Goal: Task Accomplishment & Management: Manage account settings

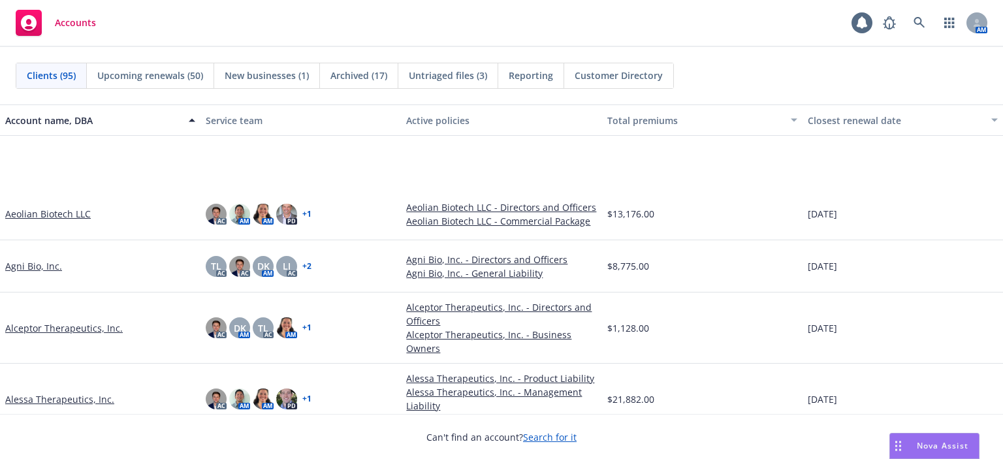
scroll to position [131, 0]
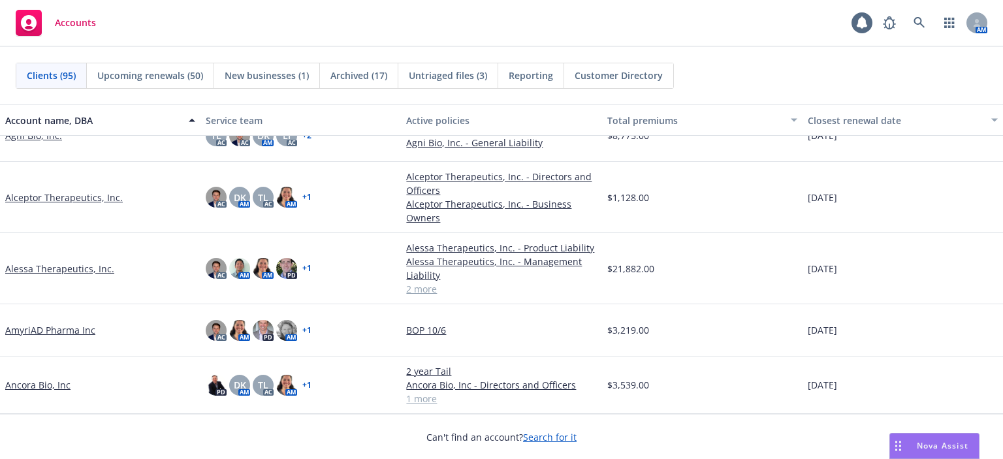
click at [76, 271] on link "Alessa Therapeutics, Inc." at bounding box center [59, 269] width 109 height 14
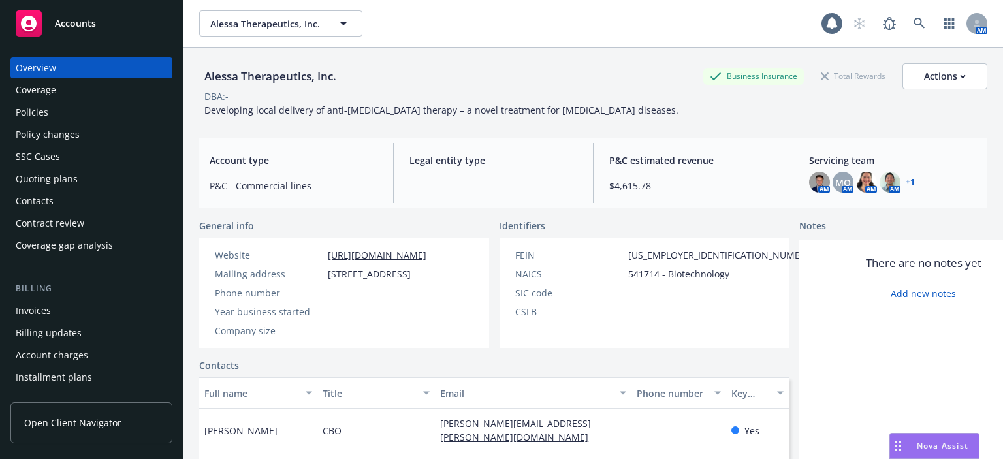
click at [65, 120] on div "Policies" at bounding box center [92, 112] width 152 height 21
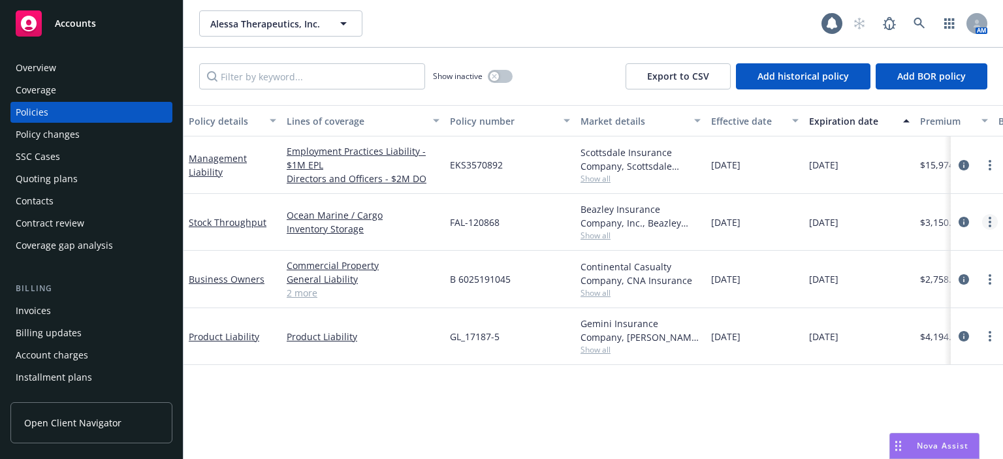
click at [990, 225] on circle "more" at bounding box center [990, 226] width 3 height 3
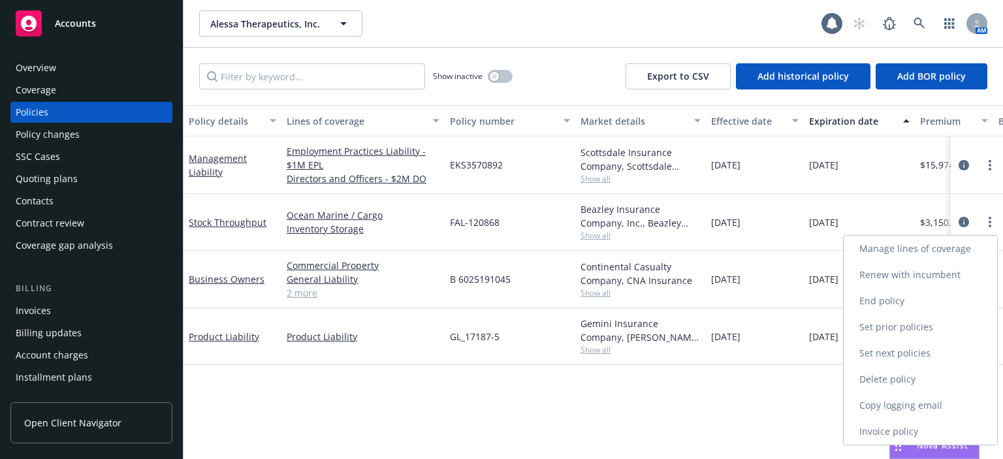
click at [936, 301] on link "End policy" at bounding box center [921, 301] width 154 height 26
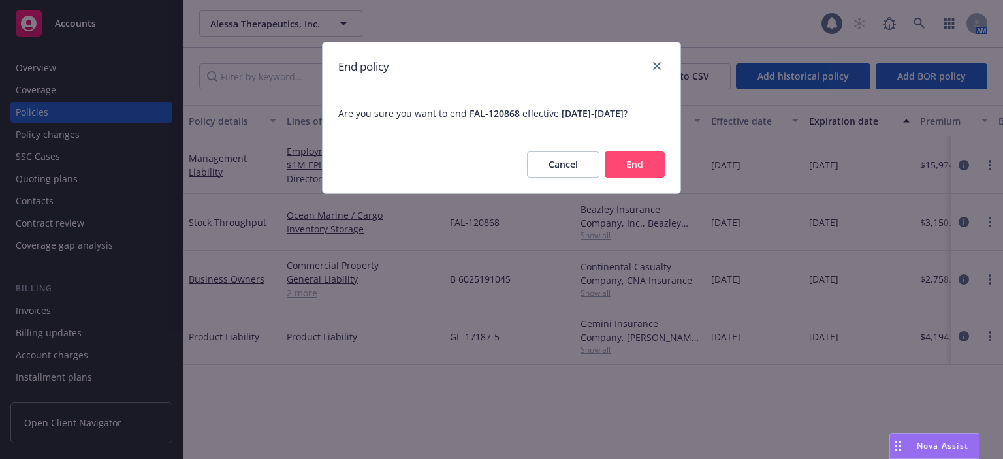
click at [620, 178] on button "End" at bounding box center [635, 165] width 60 height 26
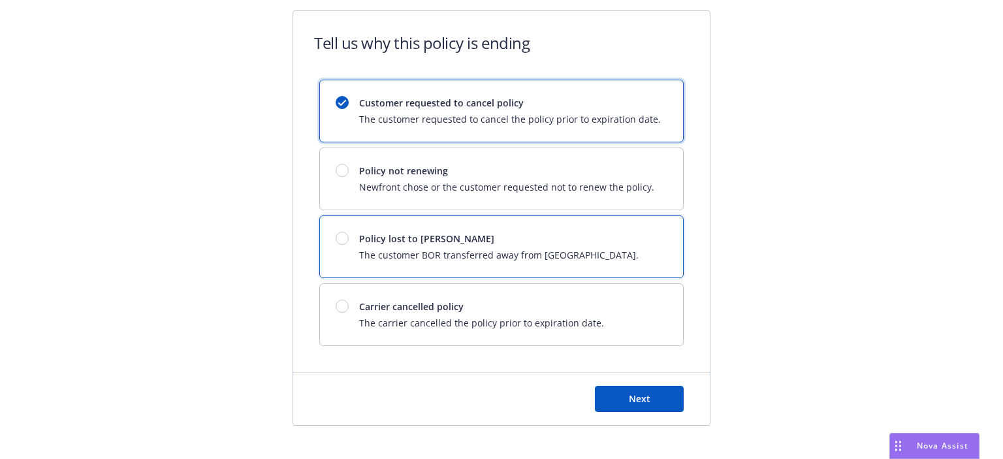
click at [595, 251] on div "Policy lost to BOR The customer BOR transferred away from Newfront." at bounding box center [501, 246] width 363 height 61
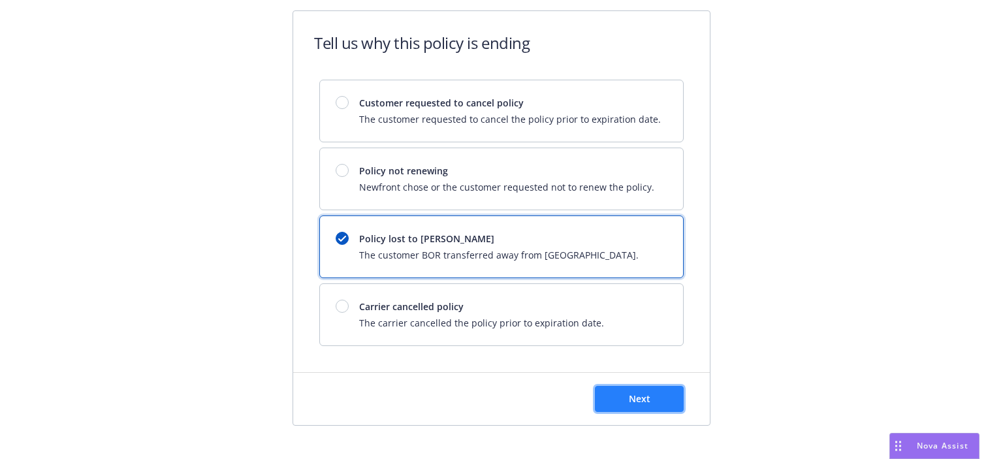
click at [621, 408] on button "Next" at bounding box center [639, 399] width 89 height 26
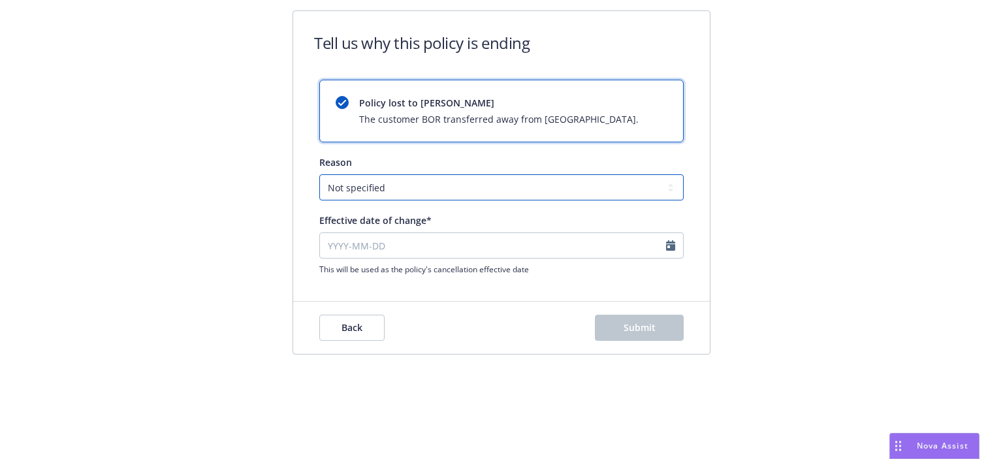
click at [523, 187] on select "Not specified Service Pricing Buyer change M&A, Bankruptcy, or Out of business …" at bounding box center [501, 187] width 365 height 26
click at [613, 240] on input "Effective date of change*" at bounding box center [501, 246] width 365 height 26
select select "August"
select select "2025"
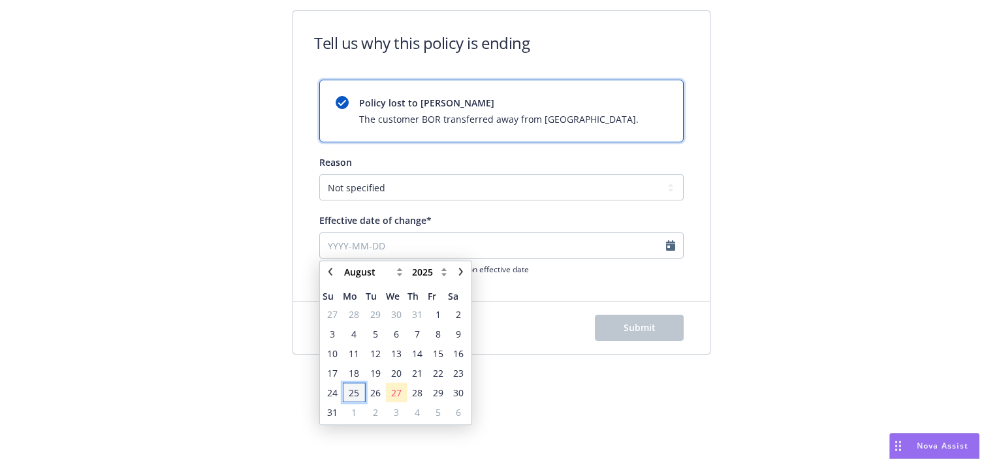
click at [355, 392] on span "25" at bounding box center [354, 393] width 10 height 14
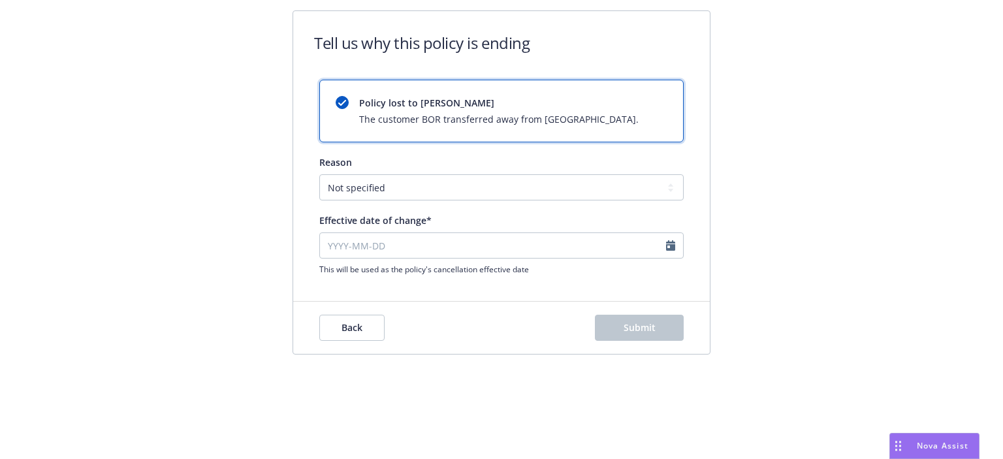
type input "[DATE]"
click at [628, 329] on span "Submit" at bounding box center [640, 327] width 32 height 12
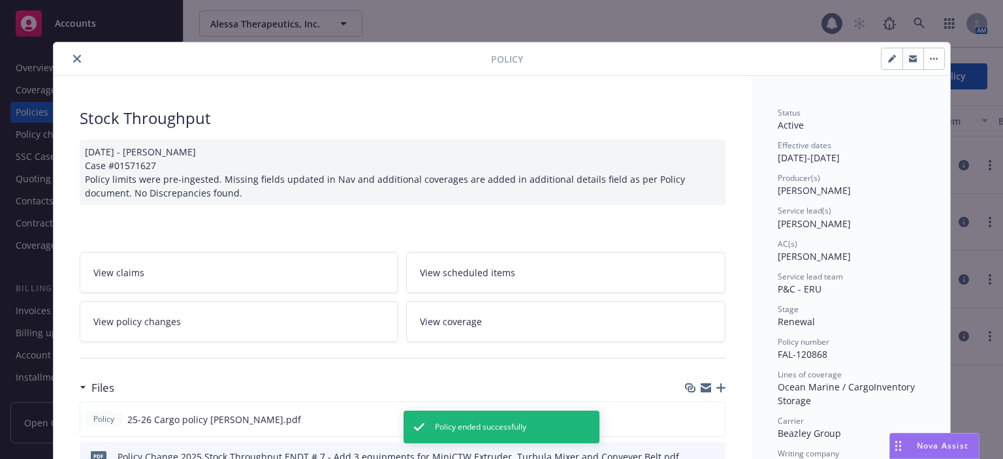
scroll to position [39, 0]
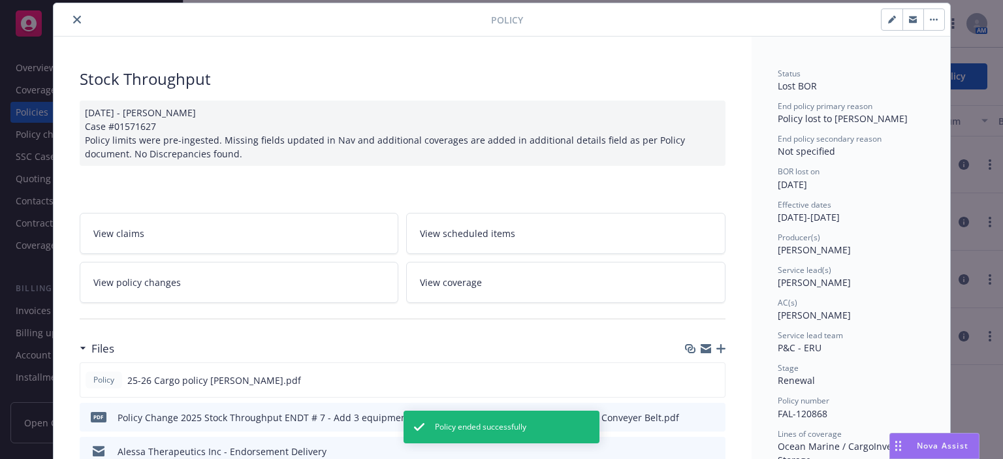
click at [719, 342] on div "Files" at bounding box center [403, 348] width 646 height 27
click at [717, 346] on icon "button" at bounding box center [721, 348] width 9 height 9
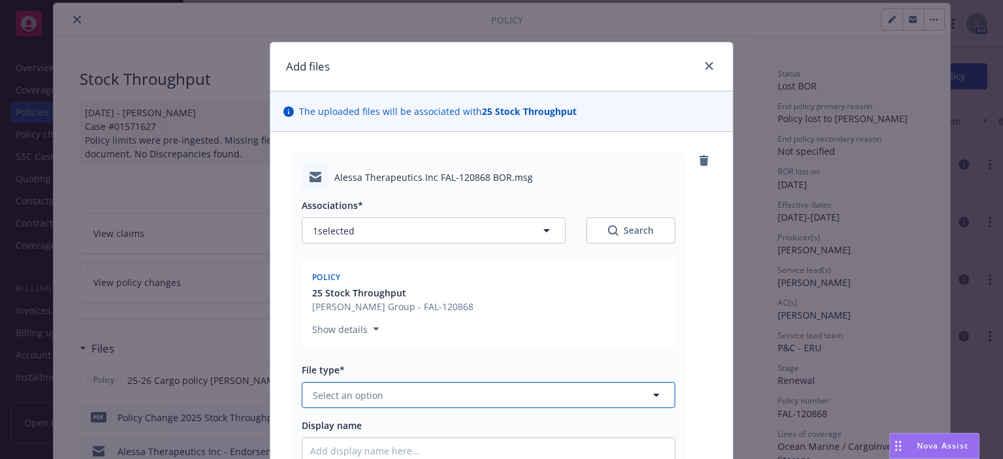
click at [442, 391] on button "Select an option" at bounding box center [489, 395] width 374 height 26
type input "e"
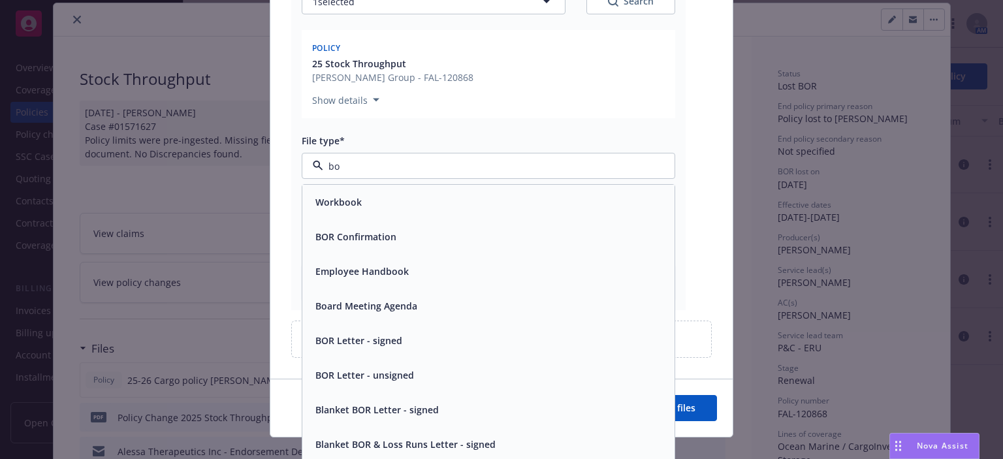
scroll to position [248, 0]
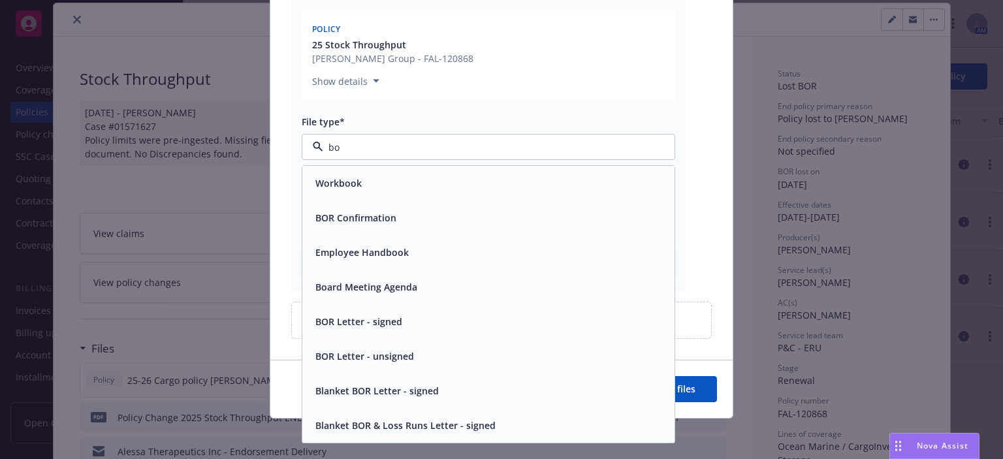
type input "b"
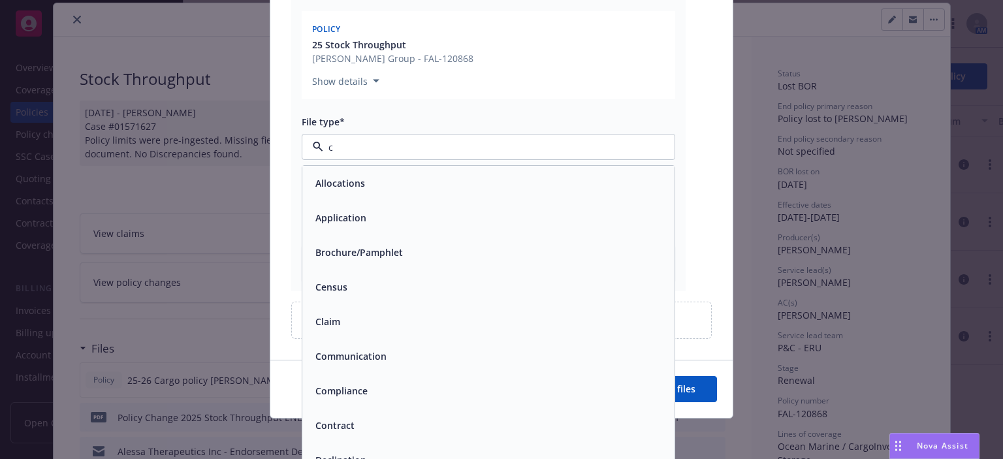
type input "ca"
click at [523, 285] on div "Cancellation Confirmation" at bounding box center [488, 287] width 357 height 19
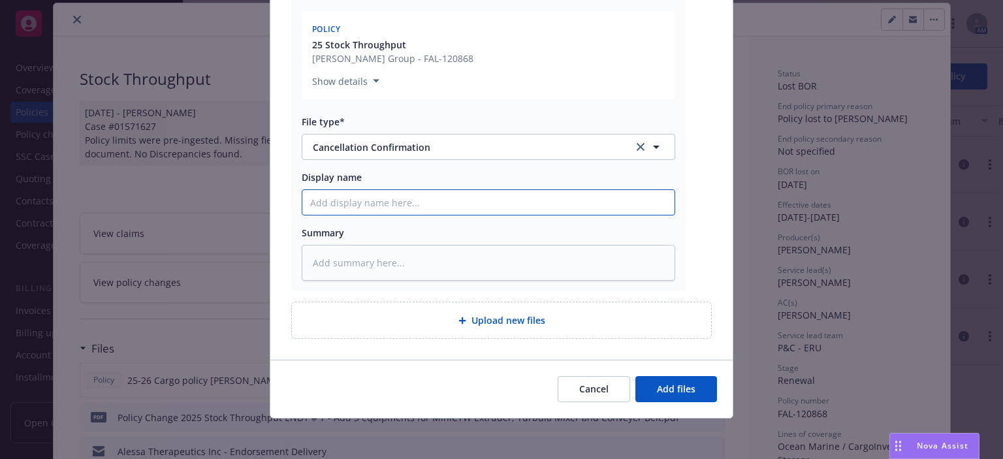
click at [564, 201] on input "Display name" at bounding box center [488, 202] width 372 height 25
type textarea "x"
type input "8"
type textarea "x"
type input "8/"
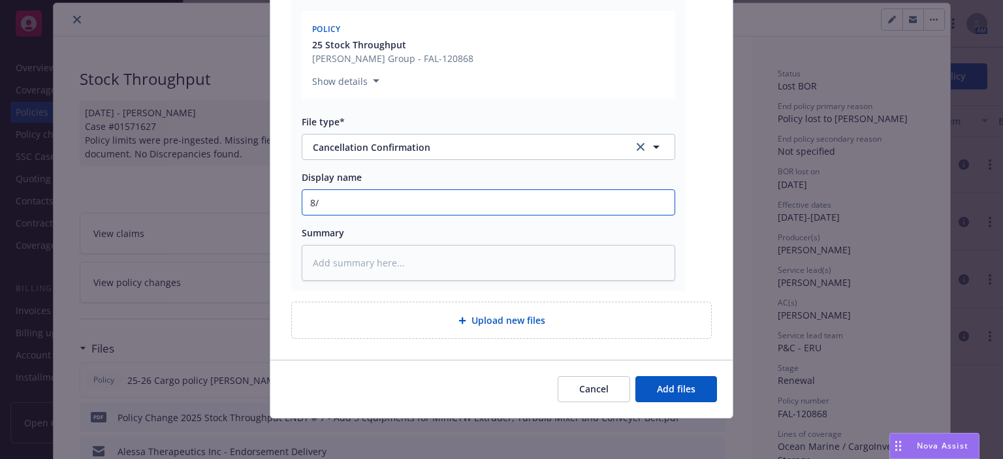
type textarea "x"
type input "8/2"
type textarea "x"
type input "8/26"
type textarea "x"
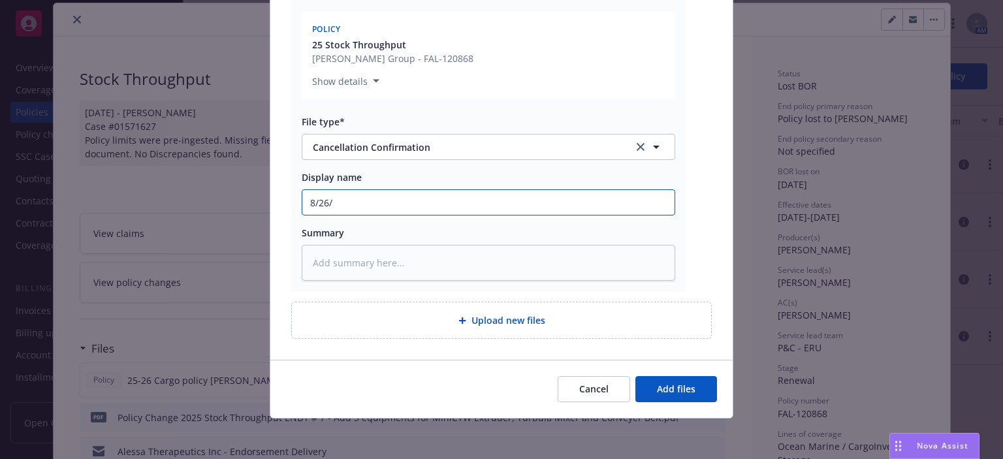
type input "8/26/2"
type textarea "x"
type input "[DATE]"
type textarea "x"
type input "8/26/202"
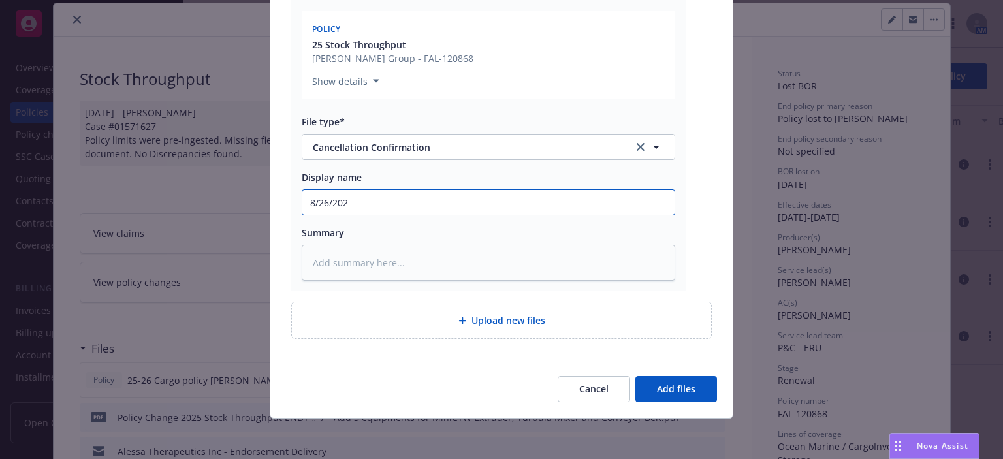
type textarea "x"
type input "[DATE]"
type textarea "x"
type input "[DATE]"
type textarea "x"
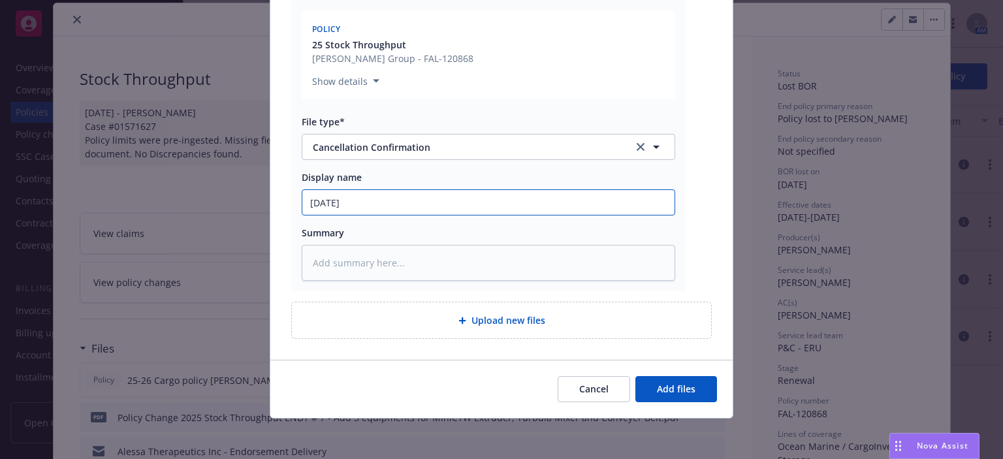
type input "[DATE] C"
type textarea "x"
type input "[DATE] Ca"
type textarea "x"
type input "[DATE] Car"
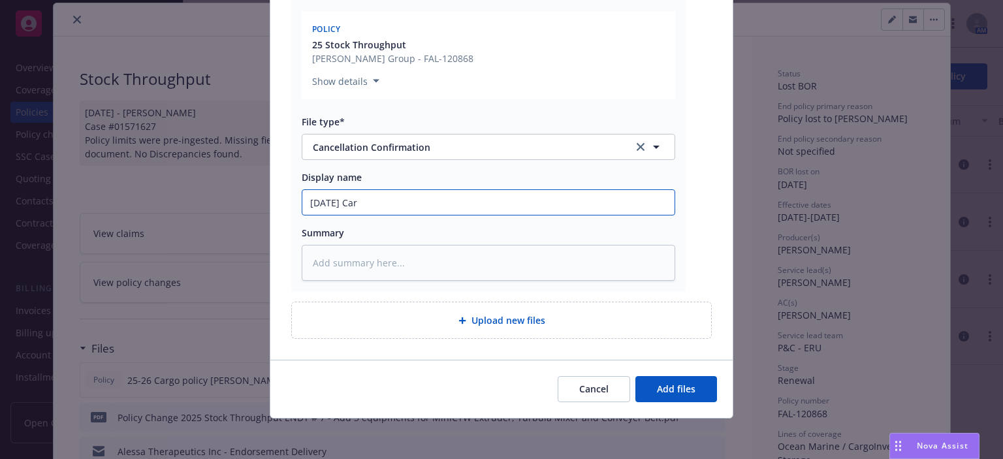
type textarea "x"
type input "[DATE] Carg"
type textarea "x"
type input "[DATE] Cargo"
type textarea "x"
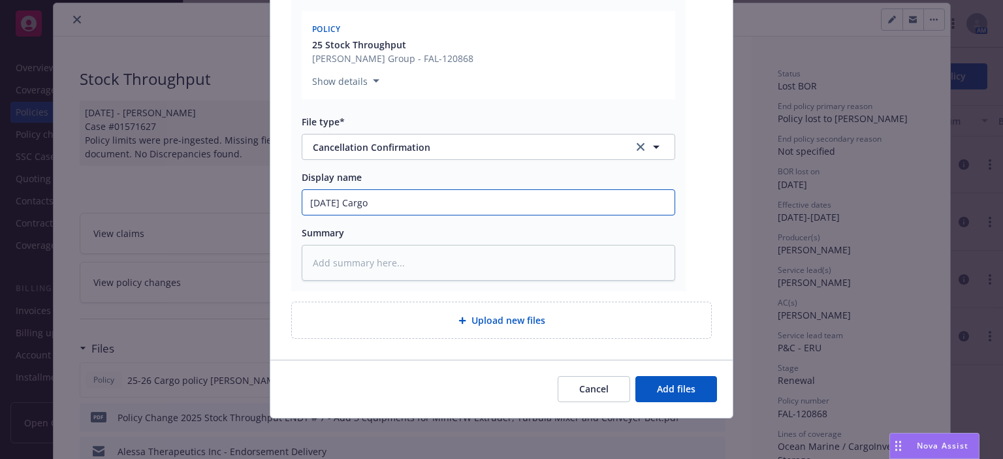
type input "[DATE] Cargo"
type textarea "x"
type input "[DATE] Cargo n"
type textarea "x"
type input "[DATE] Cargo no"
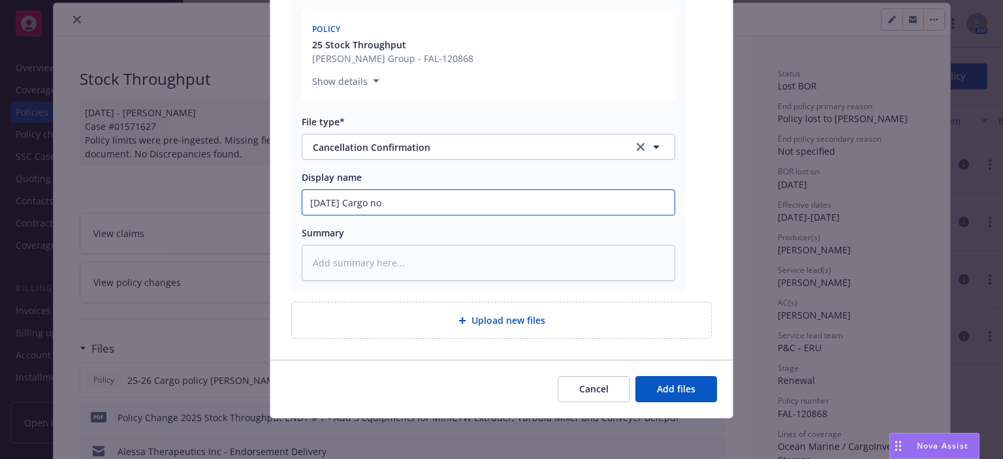
type textarea "x"
type input "[DATE] Cargo not"
type textarea "x"
type input "[DATE] Cargo noti"
type textarea "x"
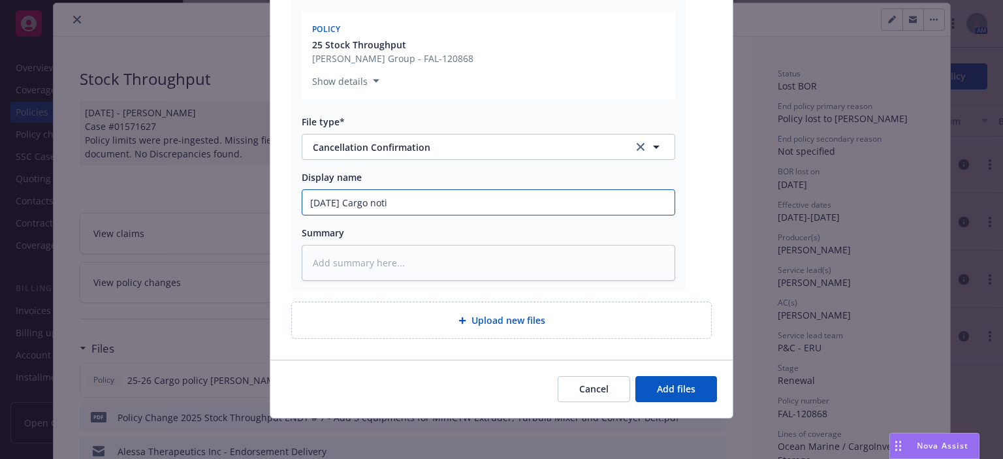
type input "[DATE] Cargo notic"
type textarea "x"
type input "[DATE] Cargo notice"
type textarea "x"
type input "[DATE] Cargo notice"
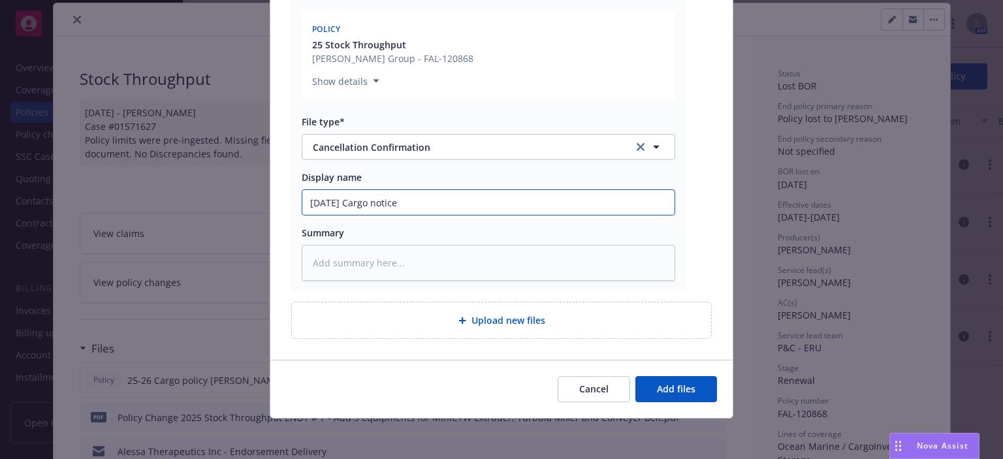
type textarea "x"
type input "[DATE] Cargo notice o"
type textarea "x"
type input "[DATE] Cargo notice of"
type textarea "x"
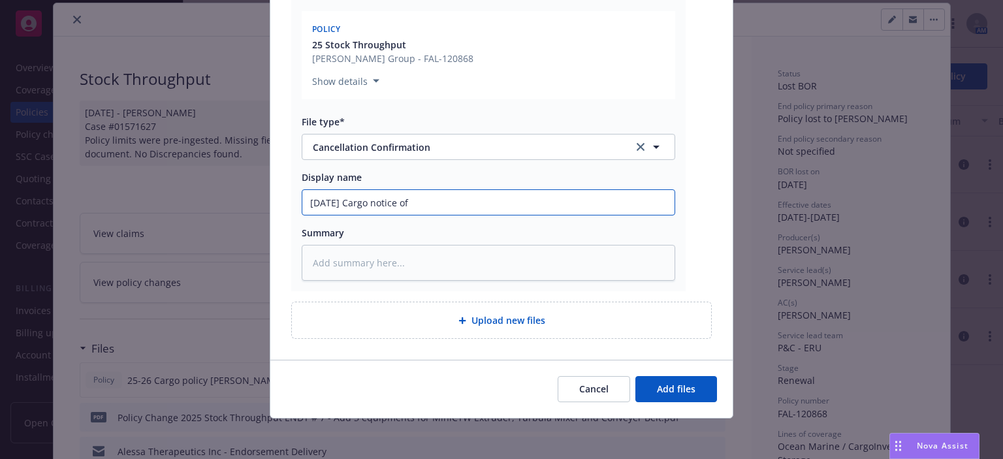
type input "[DATE] Cargo notice of"
type textarea "x"
type input "[DATE] Cargo notice of B"
type textarea "x"
type input "[DATE] Cargo notice of BO"
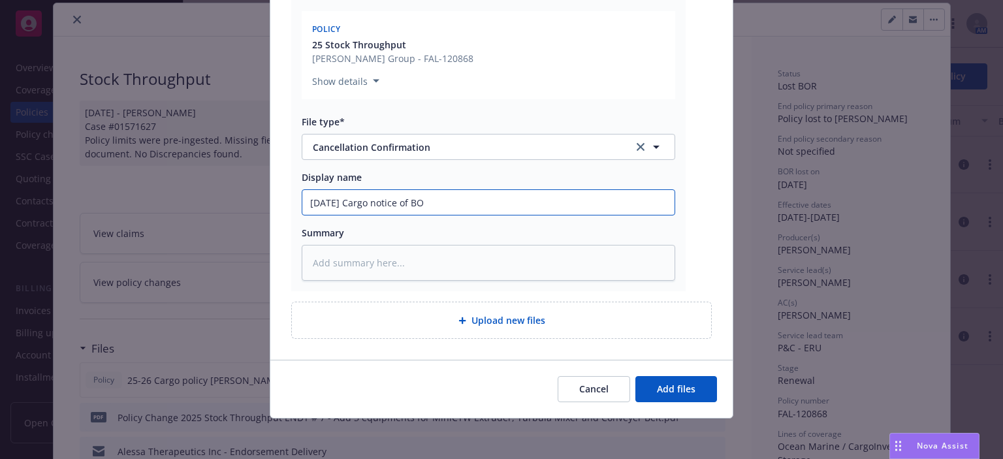
type textarea "x"
type input "[DATE] Cargo notice of BOR"
type textarea "x"
type input "[DATE] Cargo notice of BOR"
type textarea "x"
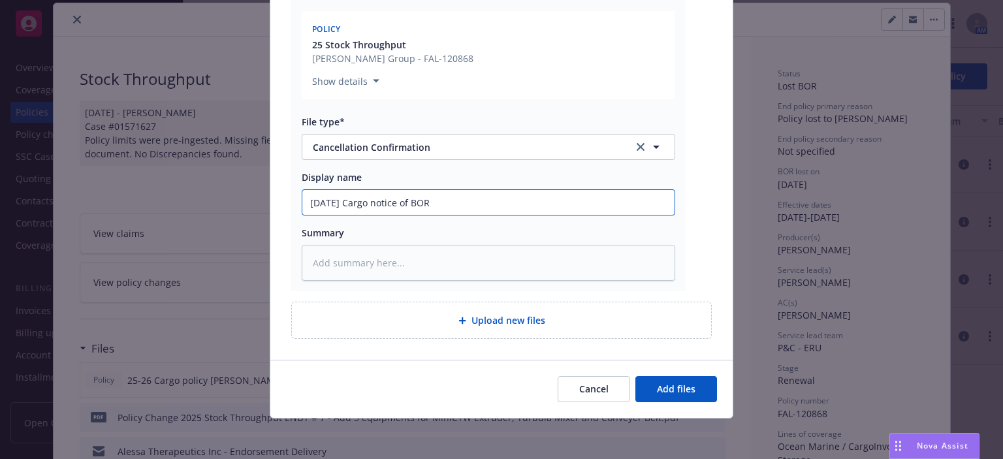
type input "[DATE] Cargo notice of BOR e"
type textarea "x"
type input "[DATE] Cargo notice of BOR e,"
type textarea "x"
type input "[DATE] Cargo notice of BOR e"
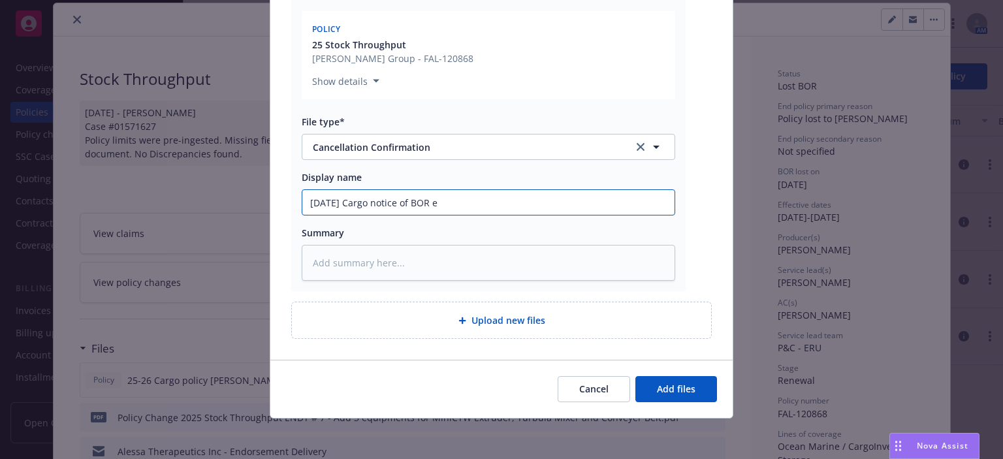
type textarea "x"
type input "[DATE] Cargo notice of BOR em"
type textarea "x"
type input "[DATE] Cargo notice of BOR em"
type textarea "x"
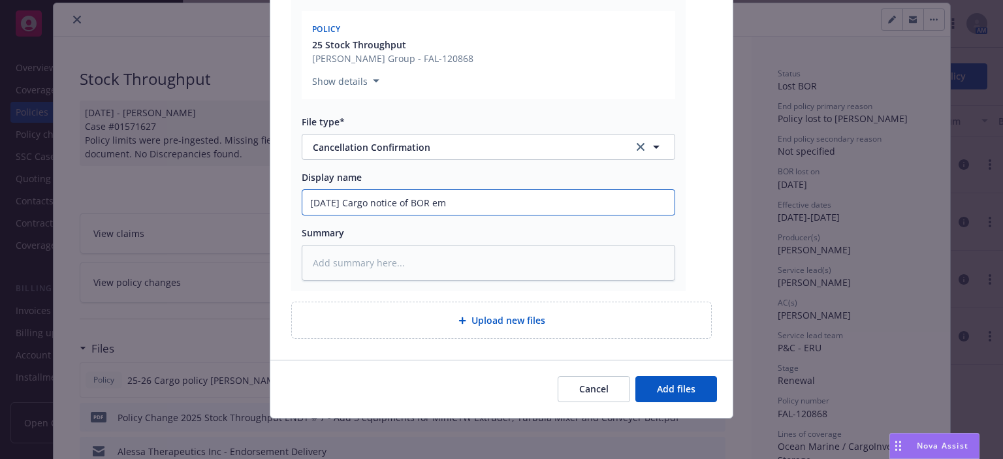
type input "[DATE] Cargo notice of BOR em f"
type textarea "x"
type input "[DATE] Cargo notice of BOR em fr"
type textarea "x"
type input "[DATE] Cargo notice of BOR em frm"
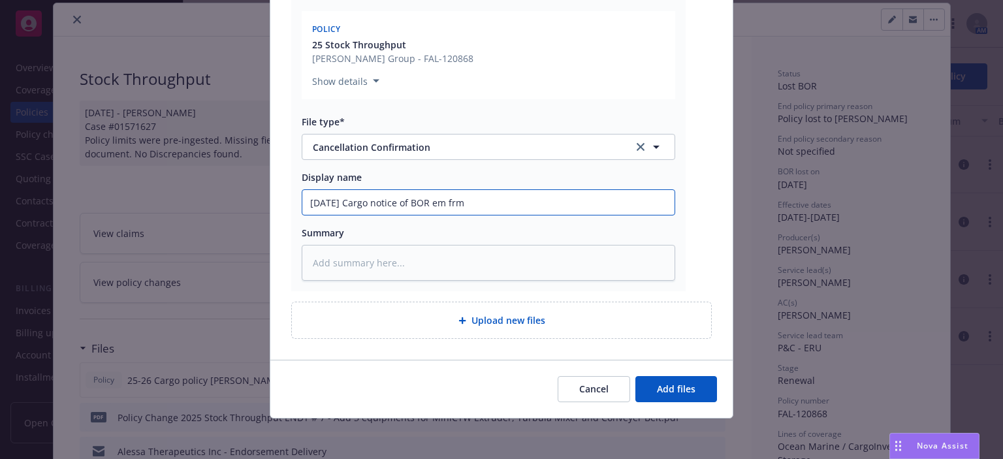
type textarea "x"
type input "[DATE] Cargo notice of BOR em frm"
type textarea "x"
type input "[DATE] Cargo notice of BOR em frm f"
type textarea "x"
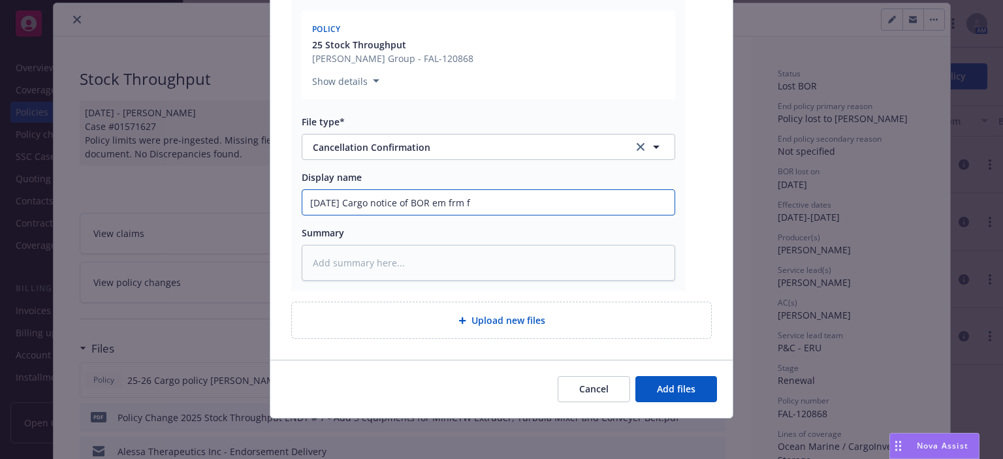
type input "[DATE] Cargo notice of BOR em frm fa"
type textarea "x"
type input "[DATE] Cargo notice of BOR em frm fal"
type textarea "x"
type input "[DATE] Cargo notice of BOR em frm falv"
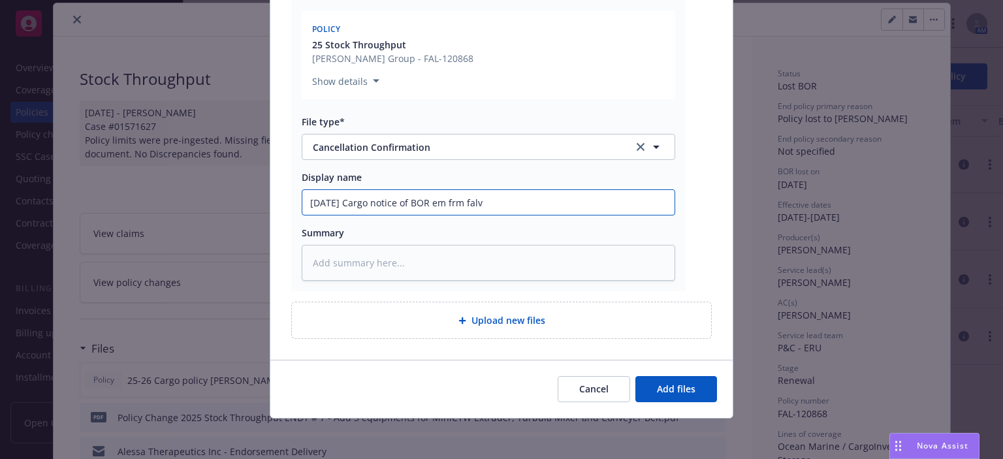
type textarea "x"
type input "[DATE] Cargo notice of BOR em frm falve"
type textarea "x"
drag, startPoint x: 562, startPoint y: 200, endPoint x: 290, endPoint y: 201, distance: 272.4
click at [291, 201] on div "Alessa Therapeutics Inc FAL-120868 BOR.msg Associations* 1 selected Search Poli…" at bounding box center [488, 98] width 395 height 387
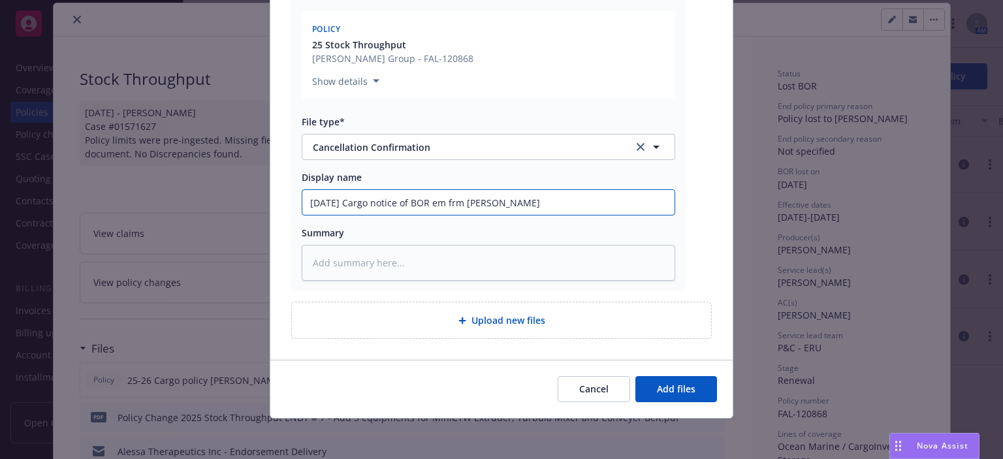
type input "[DATE] Cargo notice of BOR em frm [PERSON_NAME]"
type textarea "x"
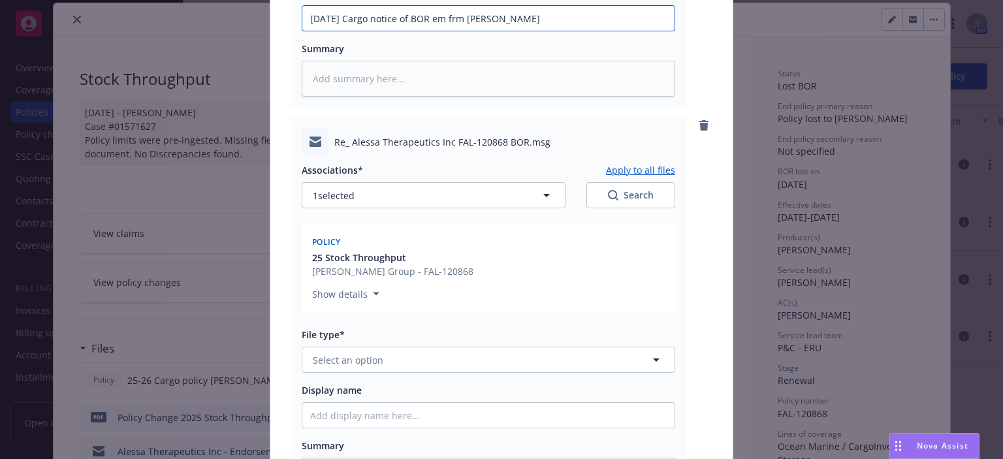
scroll to position [510, 0]
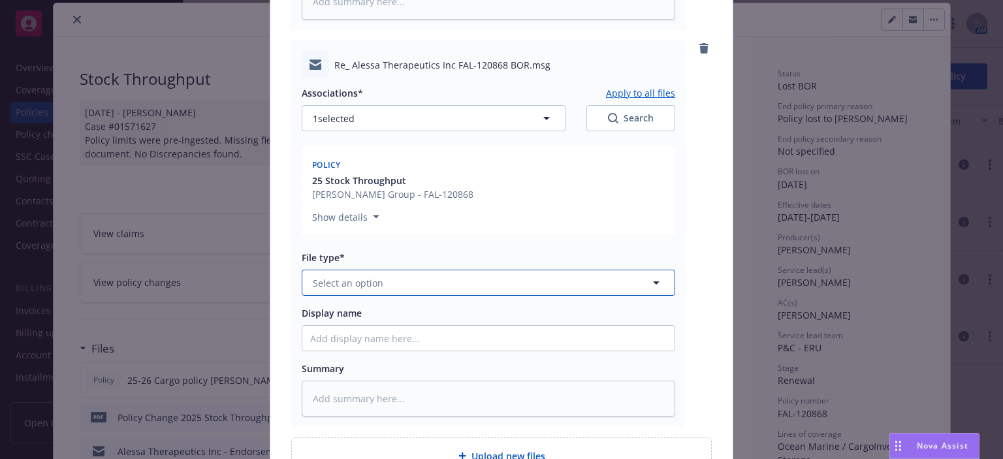
click at [353, 291] on button "Select an option" at bounding box center [489, 283] width 374 height 26
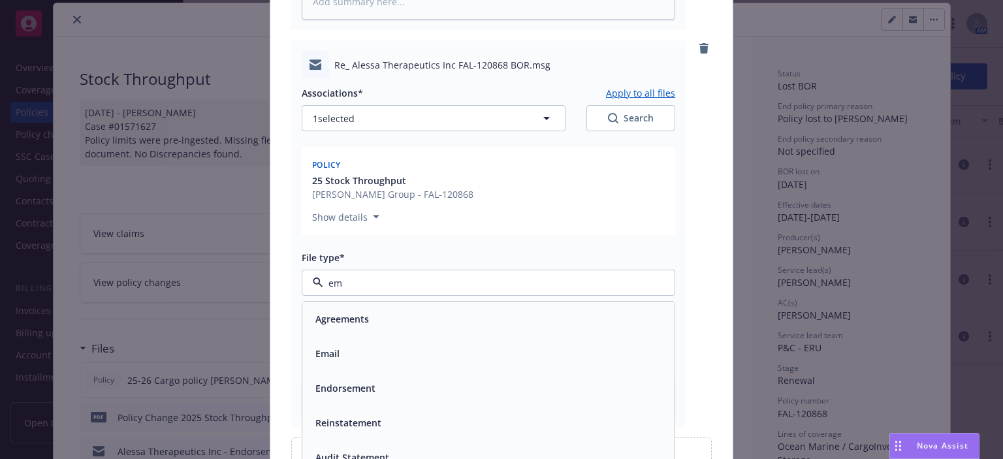
type input "ema"
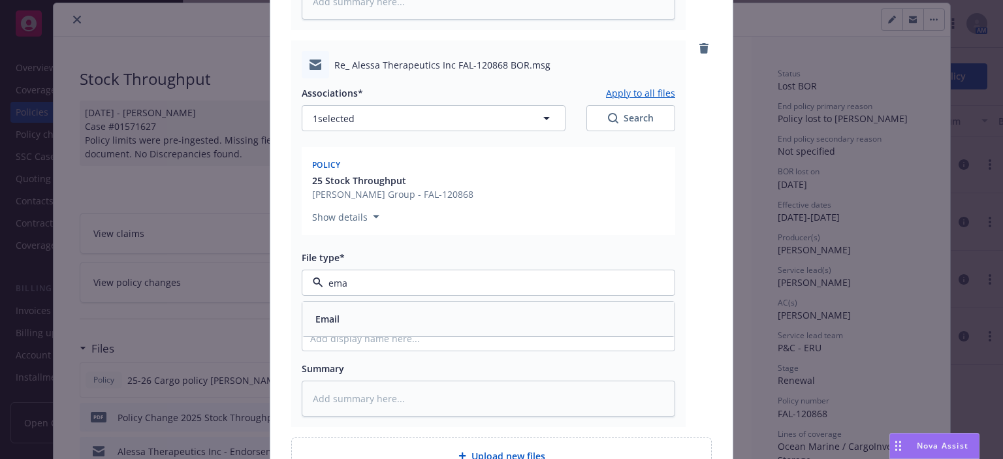
click at [348, 310] on div "Email" at bounding box center [488, 319] width 357 height 19
click at [351, 335] on div "Associations* Apply to all files 1 selected Search Policy 25 Stock Throughput […" at bounding box center [489, 247] width 374 height 338
paste input "[DATE] Cargo notice of BOR em frm [PERSON_NAME]"
type textarea "x"
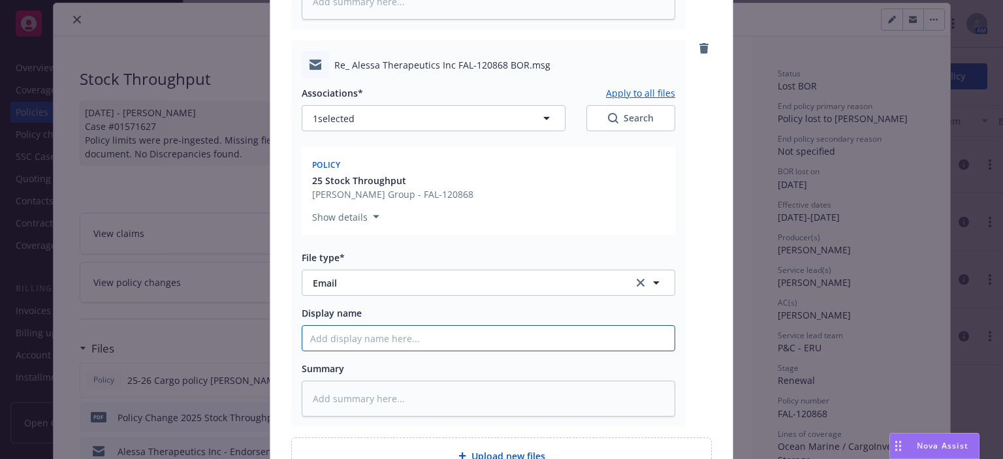
type input "[DATE] Cargo notice of BOR em frm [PERSON_NAME]"
drag, startPoint x: 376, startPoint y: 340, endPoint x: 413, endPoint y: 336, distance: 36.7
type textarea "x"
type input "[DATE] Cargo f BOR em frm [PERSON_NAME]"
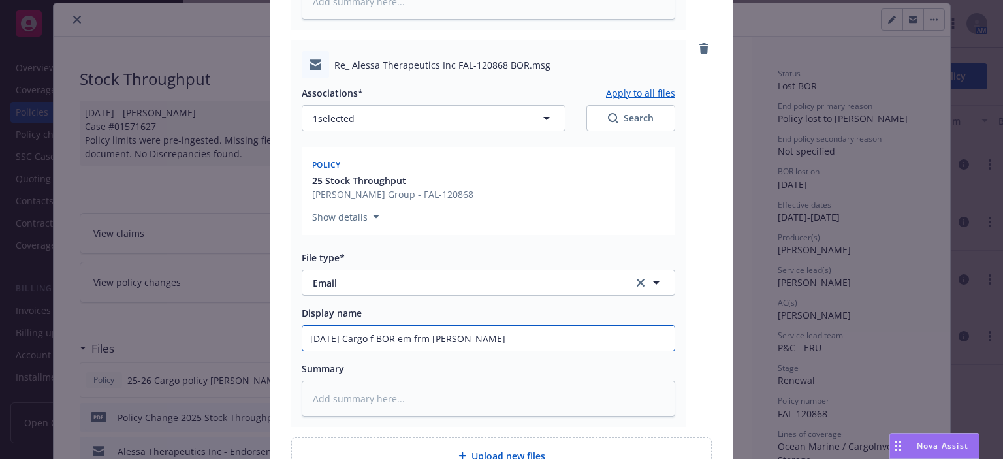
type textarea "x"
type input "[DATE] Cargo of BOR em frm [PERSON_NAME]"
type textarea "x"
type input "[DATE] Cargo okf BOR em frm [PERSON_NAME]"
type textarea "x"
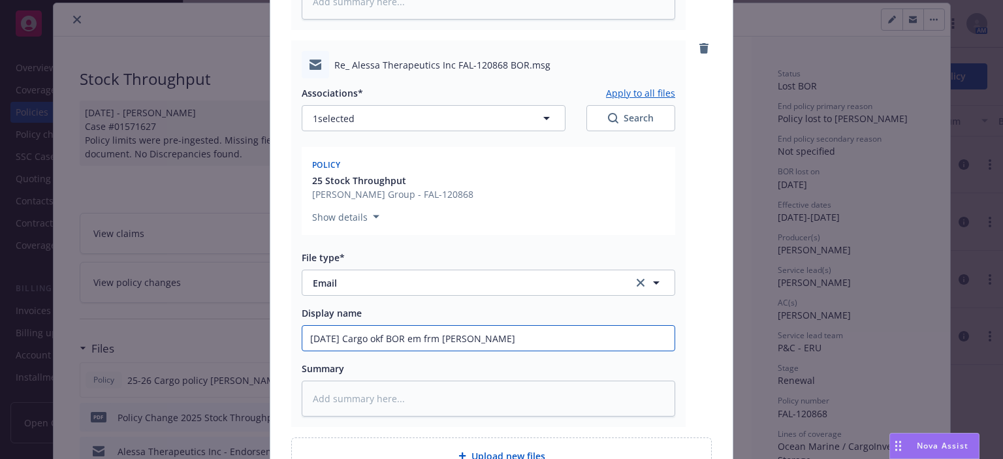
type input "[DATE] Cargo ok f BOR em frm [PERSON_NAME]"
type textarea "x"
type input "[DATE] Cargo ok tf BOR em frm [PERSON_NAME]"
type textarea "x"
type input "[DATE] Cargo ok tof BOR em frm [PERSON_NAME]"
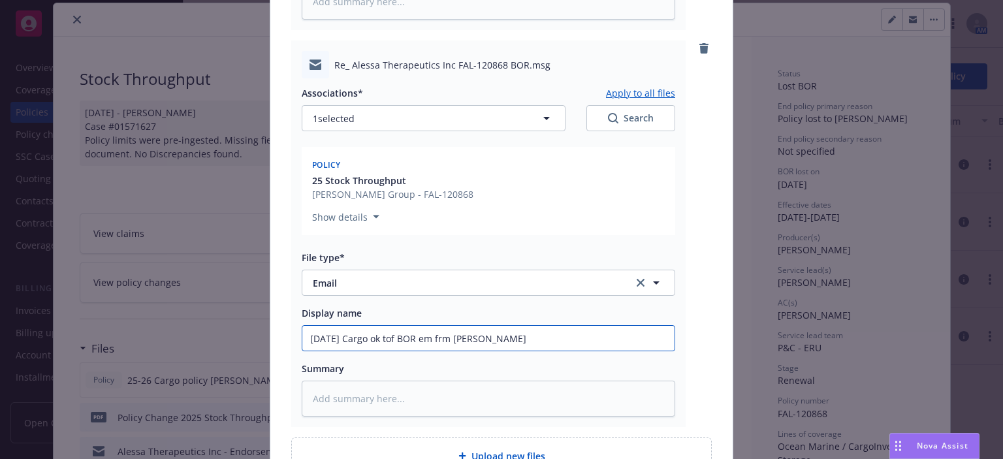
type textarea "x"
type input "[DATE] Cargo ok to f BOR em frm [PERSON_NAME]"
type textarea "x"
type input "[DATE] Cargo ok to [PERSON_NAME] em frm [PERSON_NAME]"
type textarea "x"
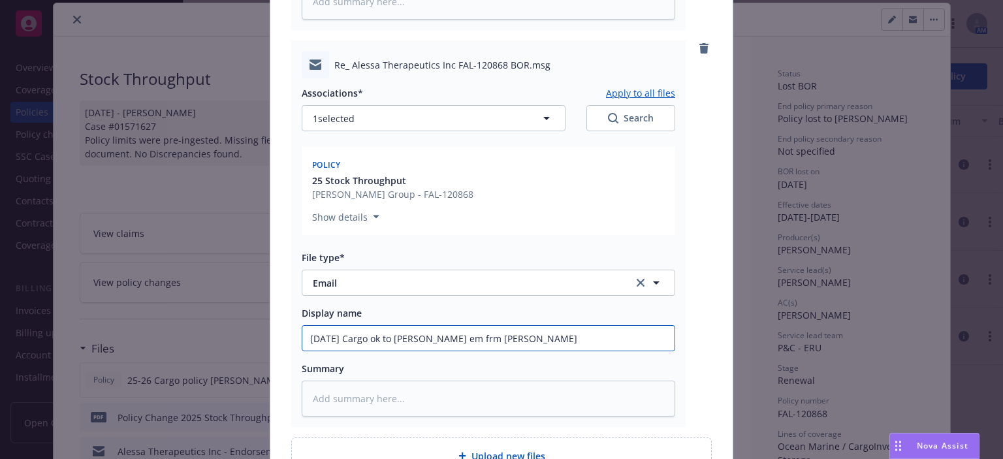
type input "[DATE] Cargo ok to waf BOR em frm [PERSON_NAME]"
type textarea "x"
type input "[DATE] Cargo ok to waif BOR em frm [PERSON_NAME]"
type textarea "x"
type input "[DATE] Cargo ok to waivf BOR em frm [PERSON_NAME]"
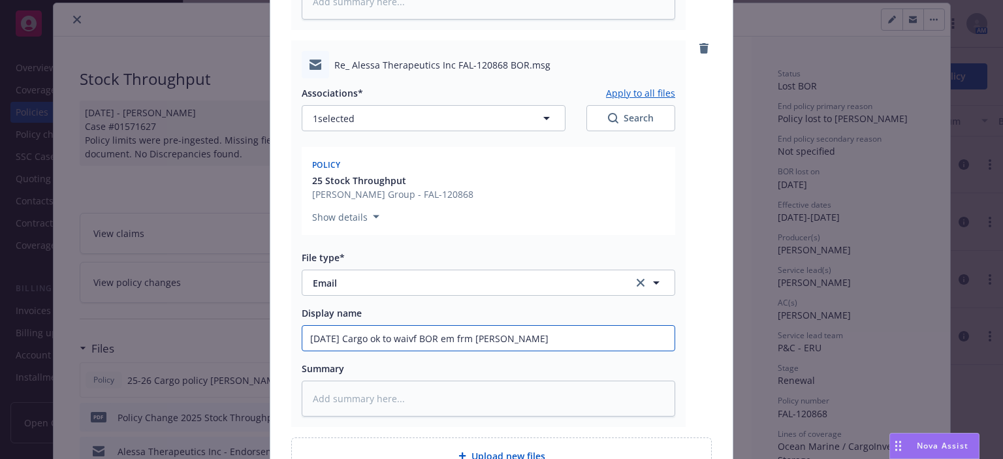
type textarea "x"
type input "[DATE] Cargo ok to waivef BOR em frm [PERSON_NAME]"
type textarea "x"
type input "[DATE] Cargo ok to waive f BOR em frm [PERSON_NAME]"
type textarea "x"
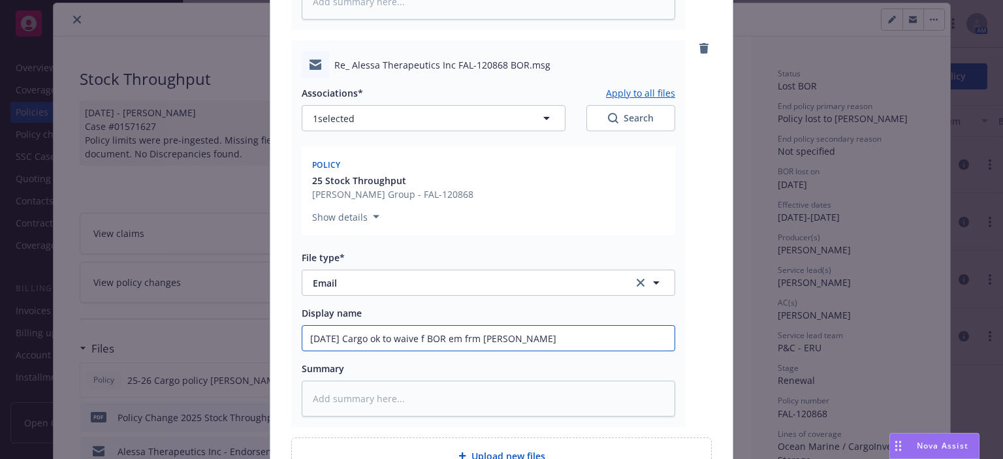
type input "[DATE] Cargo ok to waive BOR em frm [PERSON_NAME]"
type textarea "x"
type input "[DATE] Cargo ok to waive BOR em frm [PERSON_NAME]"
type textarea "x"
type input "[DATE] Cargo ok to waive BOR wem frm [PERSON_NAME]"
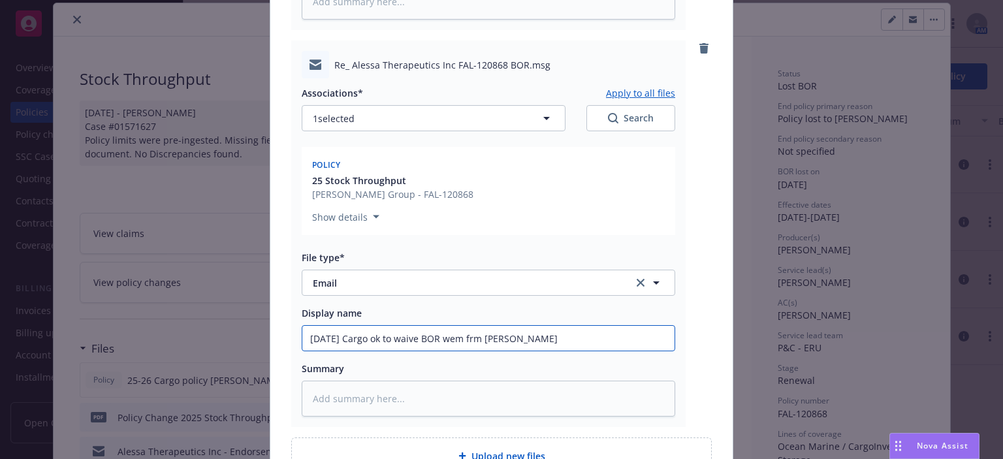
type textarea "x"
type input "[DATE] Cargo ok to waive BOR waem frm [PERSON_NAME]"
type textarea "x"
type input "[DATE] Cargo ok to waive BOR waiem frm [PERSON_NAME]"
type textarea "x"
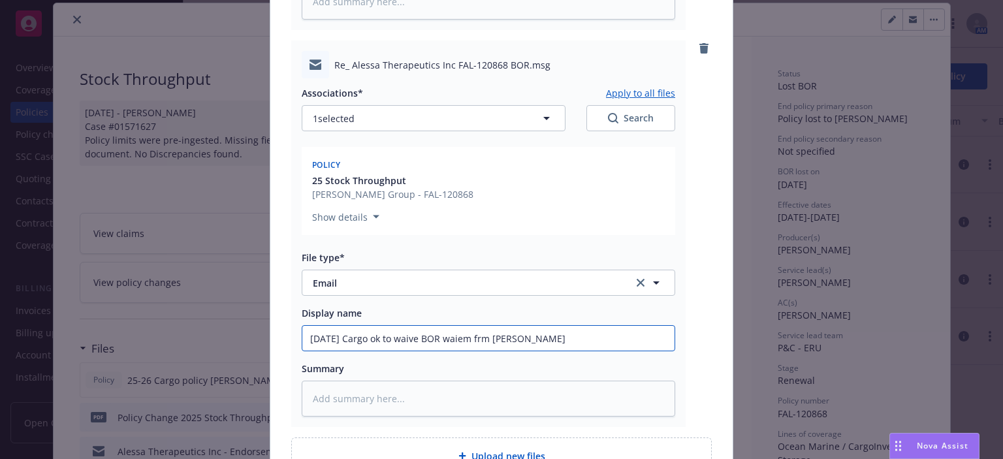
type input "[DATE] Cargo ok to waive BOR waitem frm [PERSON_NAME]"
type textarea "x"
type input "[DATE] Cargo ok to waive BOR waitiem frm [PERSON_NAME]"
type textarea "x"
type input "[DATE] Cargo ok to waive BOR waitinem frm [PERSON_NAME]"
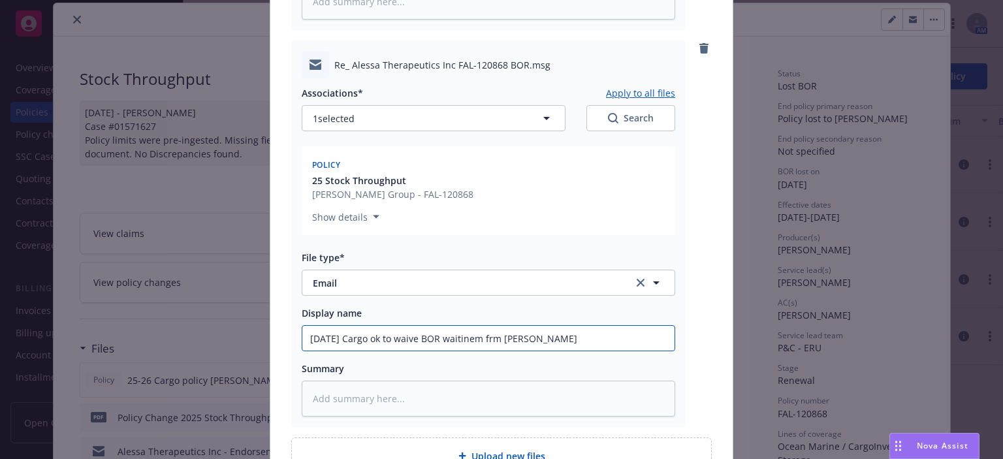
type textarea "x"
type input "[DATE] Cargo ok to waive BOR waitingem frm [PERSON_NAME]"
type textarea "x"
type input "[DATE] Cargo ok to waive BOR waiting em frm [PERSON_NAME]"
type textarea "x"
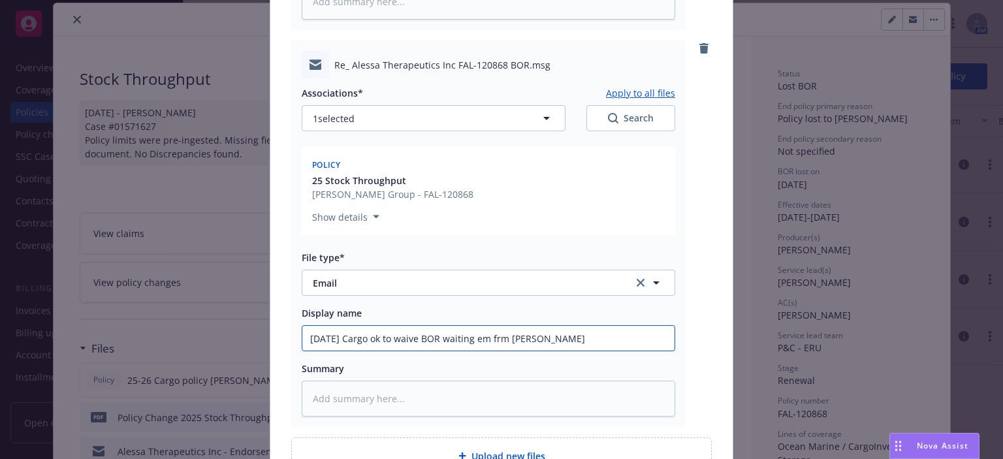
type input "[DATE] Cargo ok to waive BOR waiting pem frm [PERSON_NAME]"
type textarea "x"
type input "[DATE] Cargo ok to waive BOR waiting peem frm [PERSON_NAME]"
type textarea "x"
type input "[DATE] Cargo ok to waive BOR waiting perem frm [PERSON_NAME]"
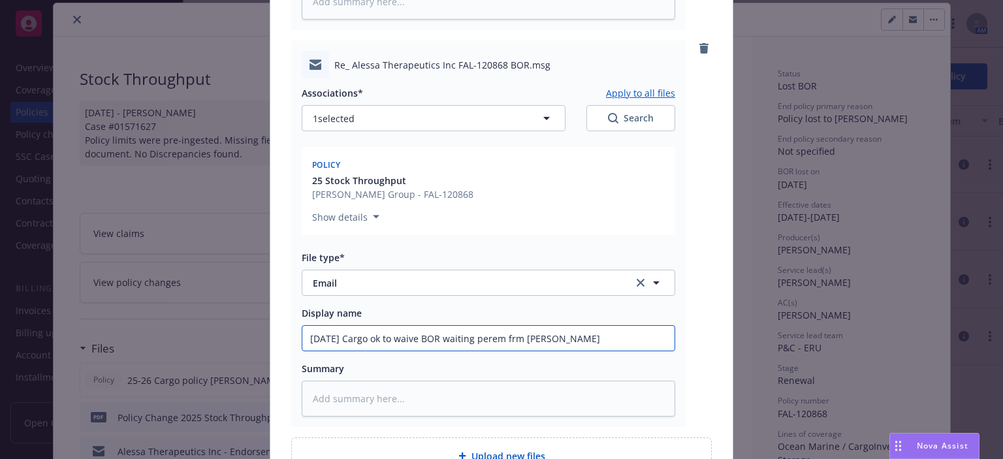
type textarea "x"
type input "[DATE] Cargo ok to waive BOR waiting peroem frm [PERSON_NAME]"
type textarea "x"
type input "[DATE] Cargo ok to waive BOR waiting perem frm [PERSON_NAME]"
type textarea "x"
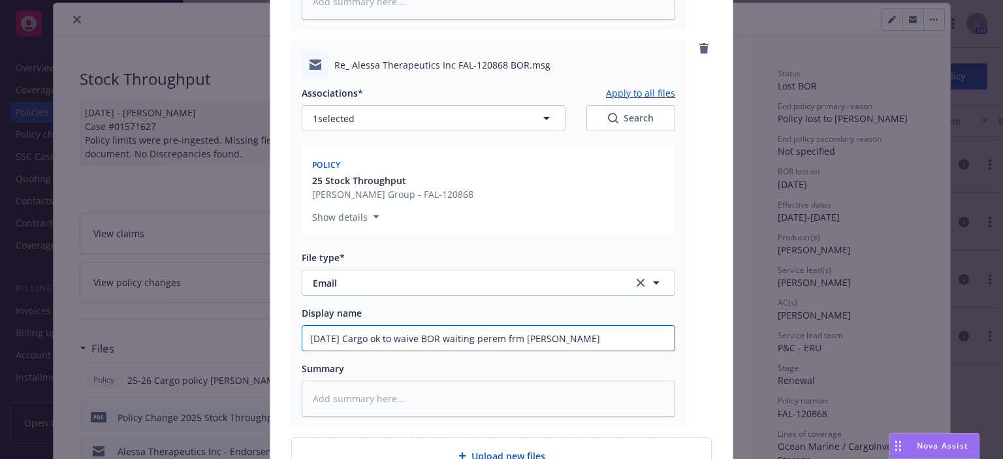
type input "[DATE] Cargo ok to waive BOR waiting periem frm [PERSON_NAME]"
type textarea "x"
type input "[DATE] Cargo ok to waive BOR waiting perioem frm [PERSON_NAME]"
type textarea "x"
type input "[DATE] Cargo ok to waive BOR waiting periodem frm [PERSON_NAME]"
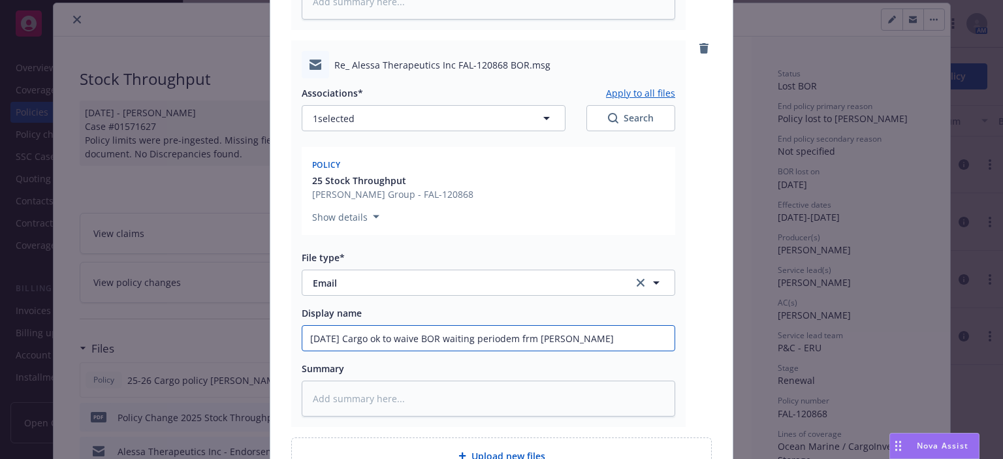
type textarea "x"
type input "[DATE] Cargo ok to waive BOR waiting period em frm [PERSON_NAME]"
type textarea "x"
type input "[DATE] Cargo ok to waive BOR waiting period em frm flvey"
type textarea "x"
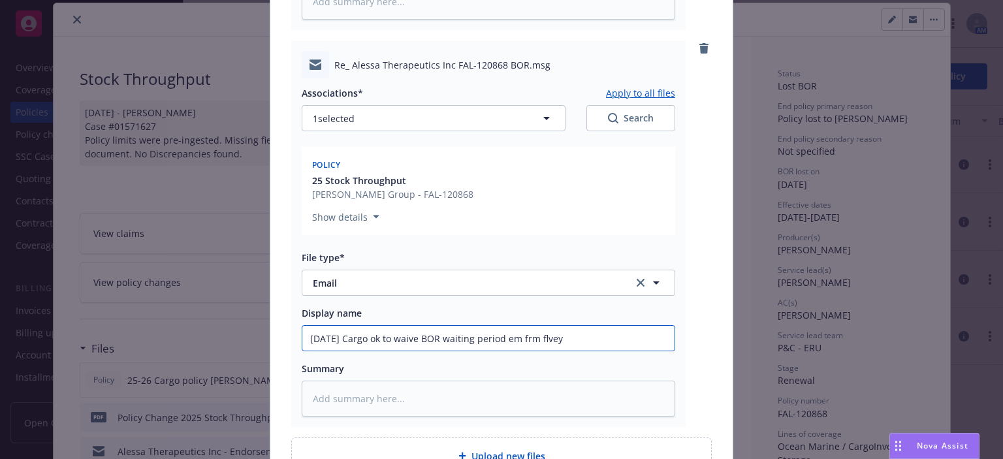
type input "[DATE] Cargo ok to waive BOR waiting period em frm lvey"
type textarea "x"
type input "[DATE] Cargo ok to waive BOR waiting period em frm vey"
type textarea "x"
type input "[DATE] Cargo ok to waive BOR waiting period em frm ey"
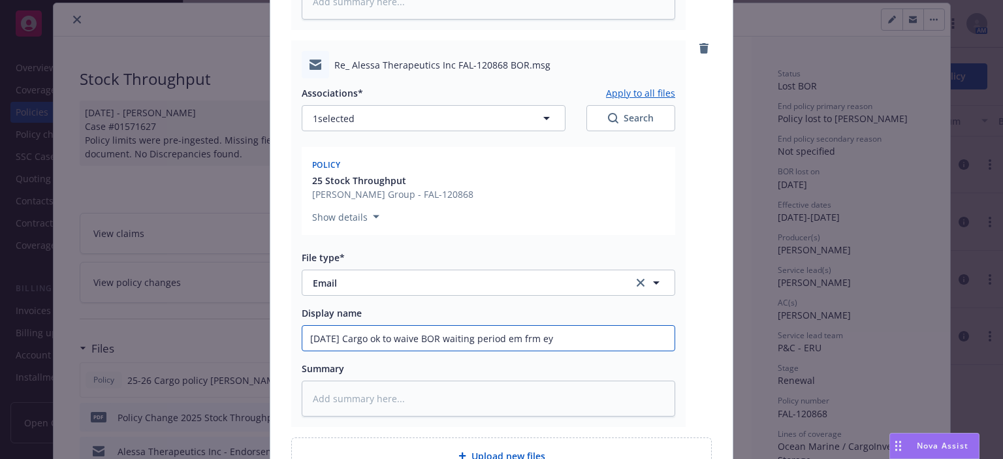
type textarea "x"
type input "[DATE] Cargo ok to waive BOR waiting period em frm y"
type textarea "x"
type input "[DATE] Cargo ok to waive BOR waiting period em frm"
type textarea "x"
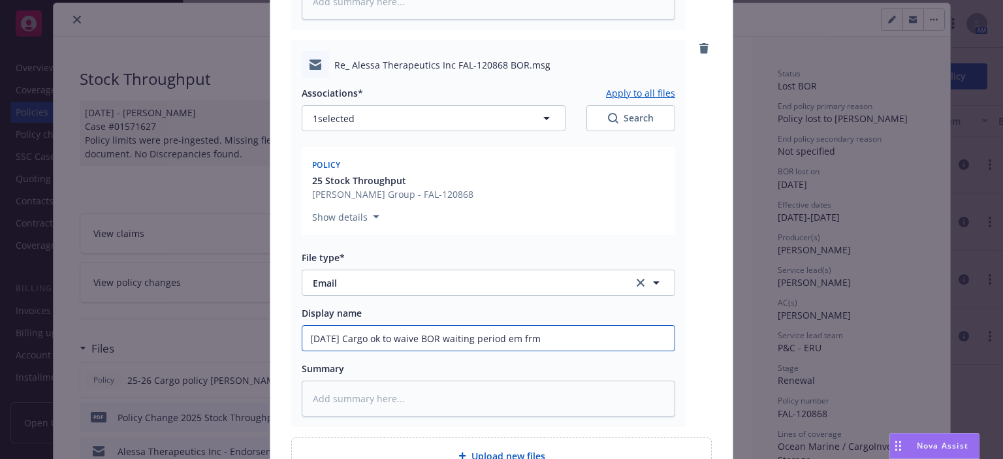
type input "[DATE] Cargo ok to waive BOR waiting period em frm t"
type textarea "x"
type input "[DATE] Cargo ok to waive BOR waiting period em frm ti"
type textarea "x"
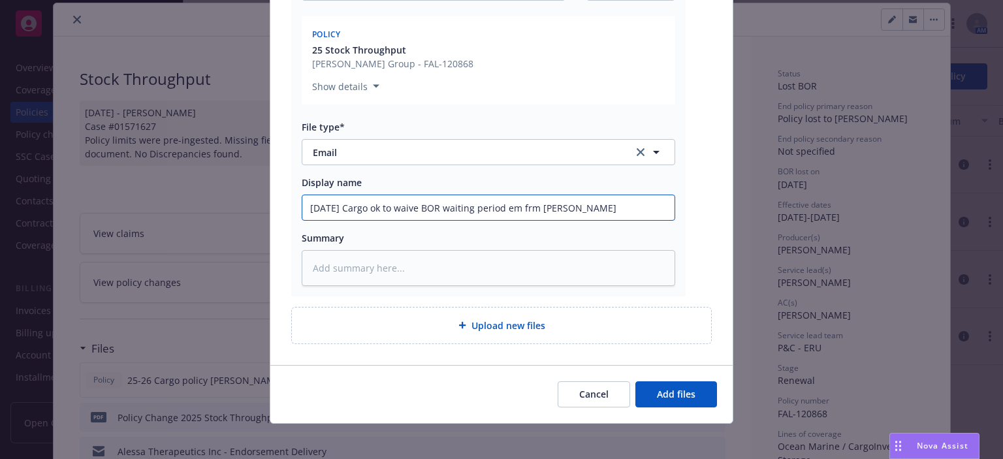
type input "[DATE] Cargo ok to waive BOR waiting period em frm [PERSON_NAME]"
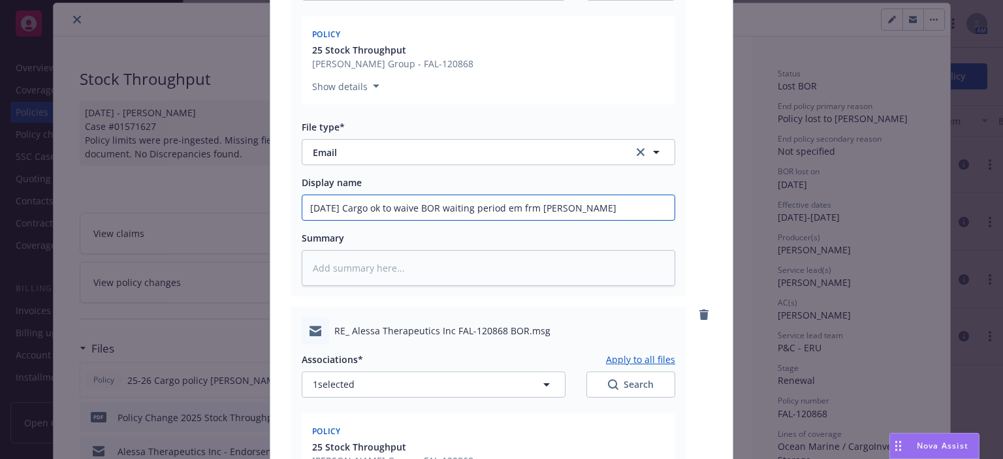
drag, startPoint x: 572, startPoint y: 212, endPoint x: 139, endPoint y: 169, distance: 435.2
click at [139, 169] on div "Add files The uploaded files will be associated with 25 Stock Throughput Alessa…" at bounding box center [501, 229] width 1003 height 459
type textarea "x"
type input "[DATE] Cargo ok to waive BOR waiting period em frm [PERSON_NAME]"
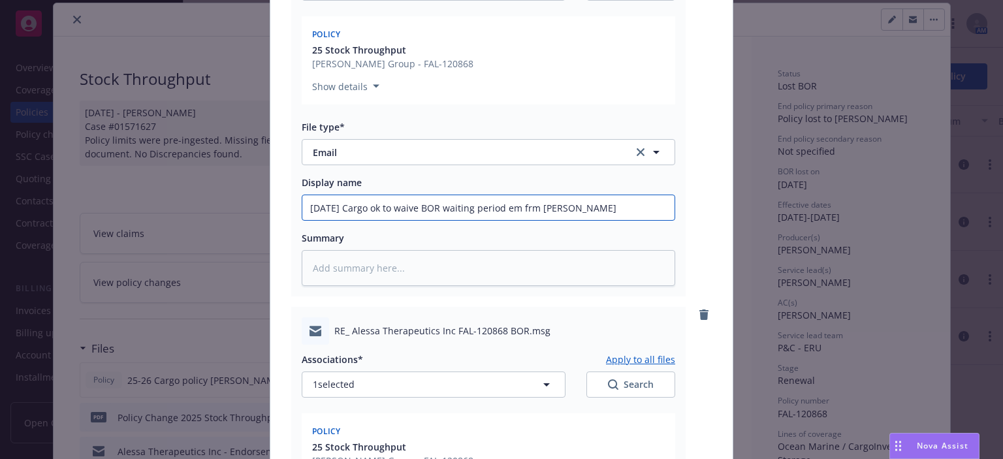
type textarea "x"
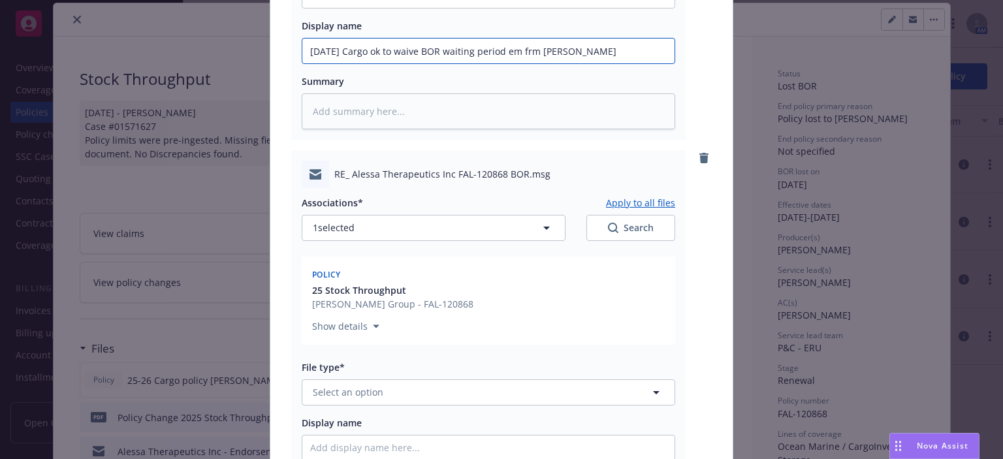
scroll to position [902, 0]
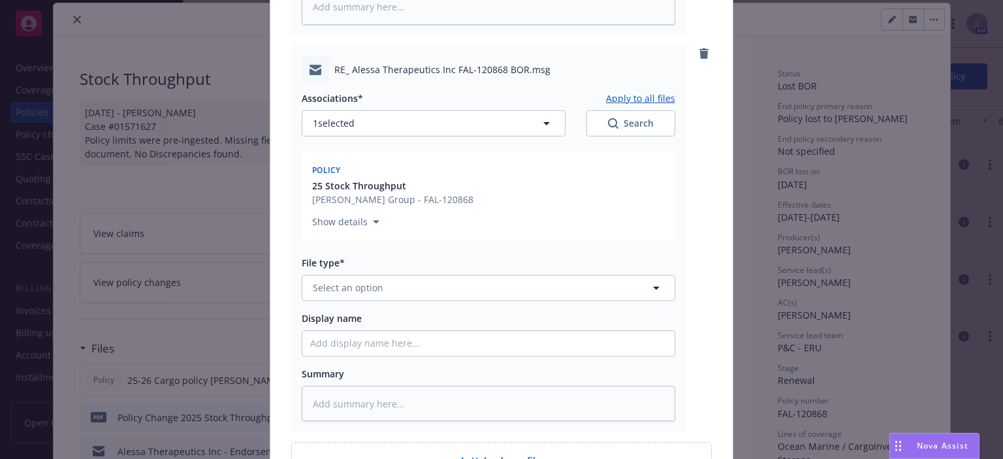
type input "[DATE] Cargo ok to waive BOR waiting period em frm [PERSON_NAME]"
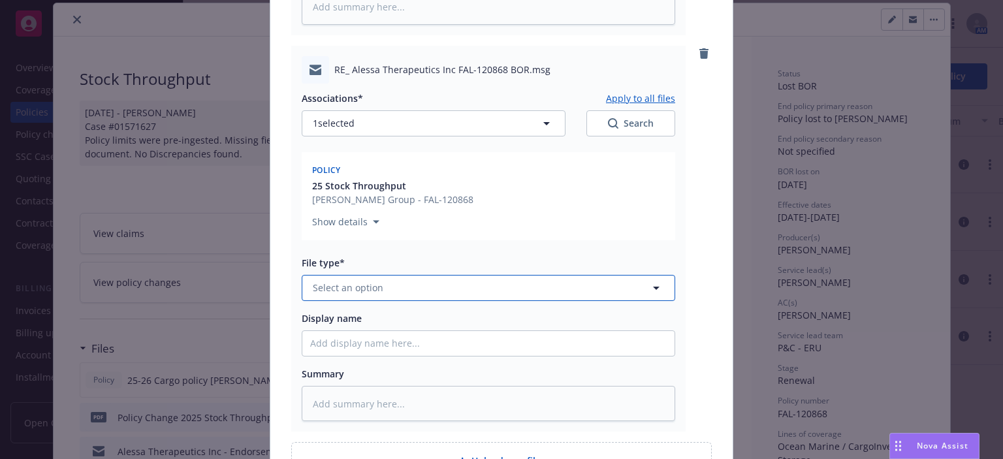
click at [325, 284] on span "Select an option" at bounding box center [348, 288] width 71 height 14
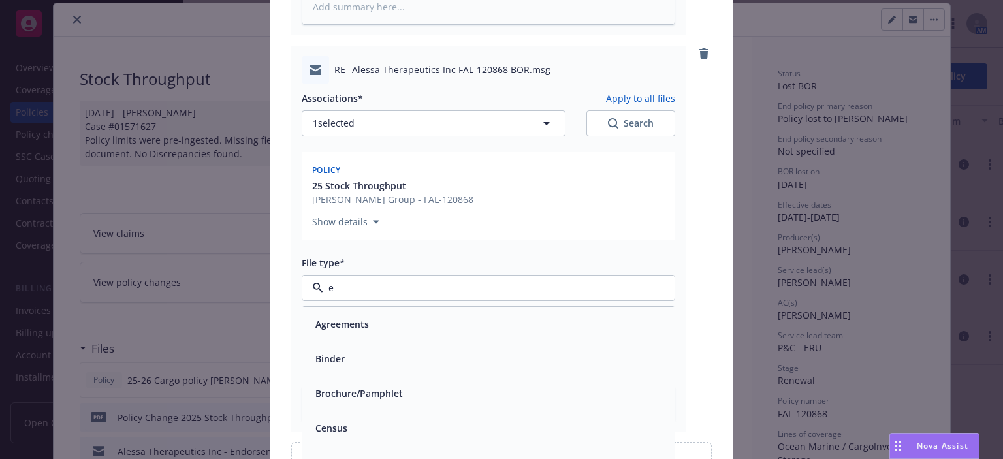
type input "em"
click at [332, 354] on span "Email" at bounding box center [328, 359] width 24 height 14
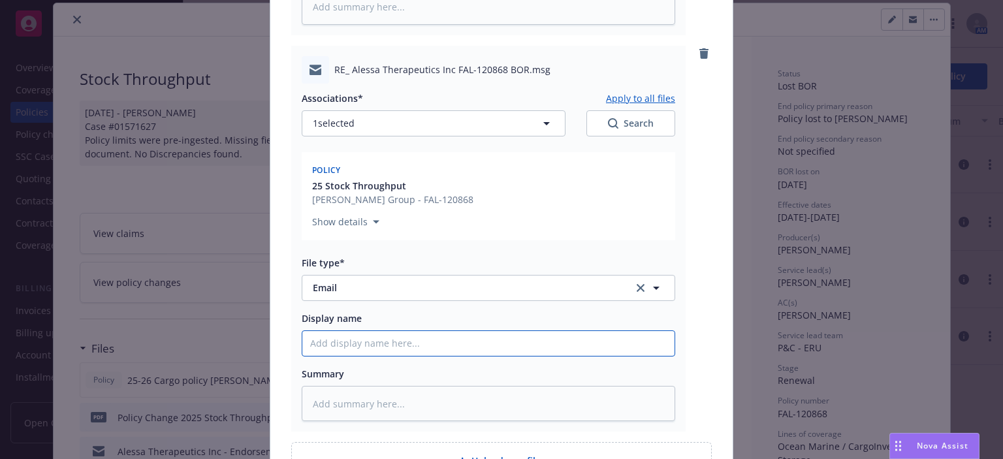
paste input "[DATE] Cargo ok to waive BOR waiting period em frm [PERSON_NAME]"
type textarea "x"
type input "[DATE] Cargo ok to waive BOR waiting period em frm [PERSON_NAME]"
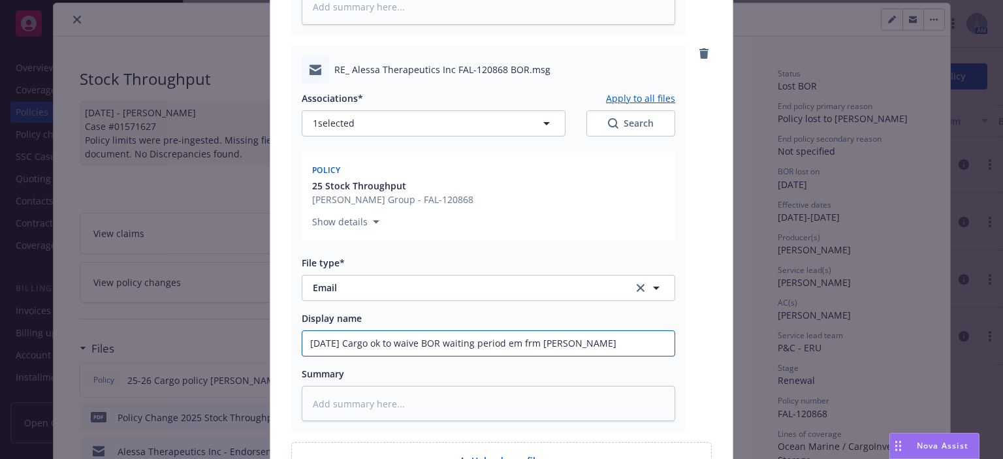
type textarea "x"
type input "[DATE] Cargo ok to waive BOR waiting period em frm [PERSON_NAME]"
type textarea "x"
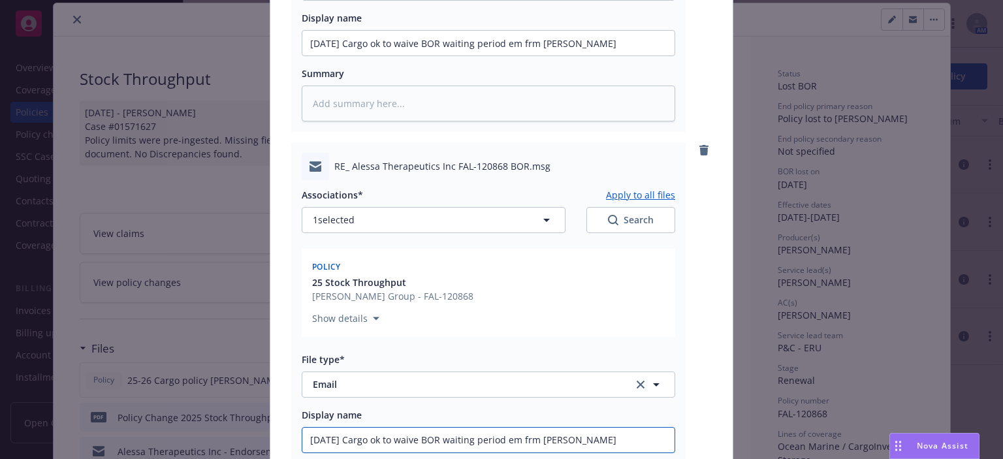
scroll to position [771, 0]
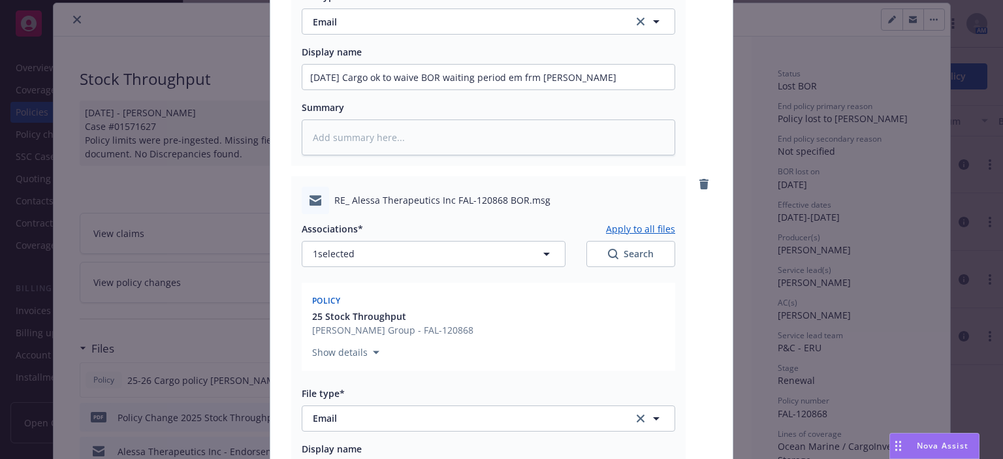
type input "[DATE] Cargo ok to waive BOR waiting period em frm [PERSON_NAME]"
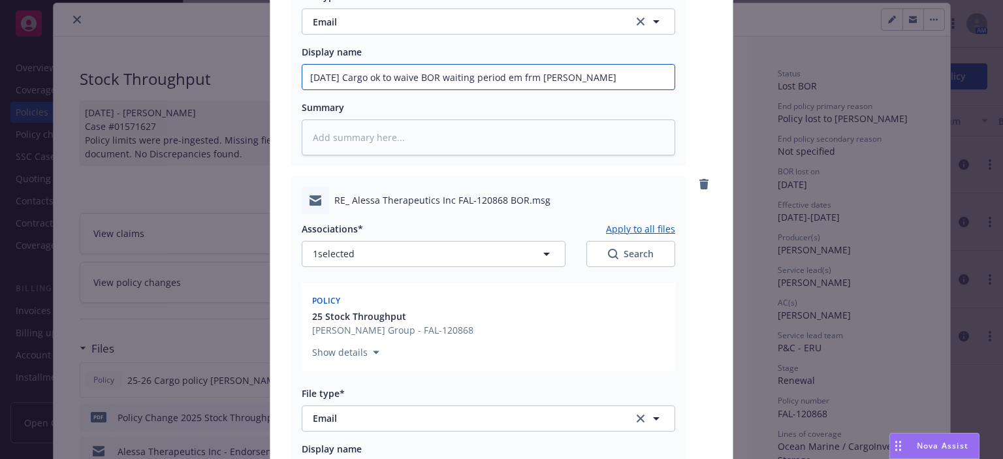
type textarea "x"
type input "[DATE] Cargo ok to waive BOR waiting period em frm [PERSON_NAME]"
type textarea "x"
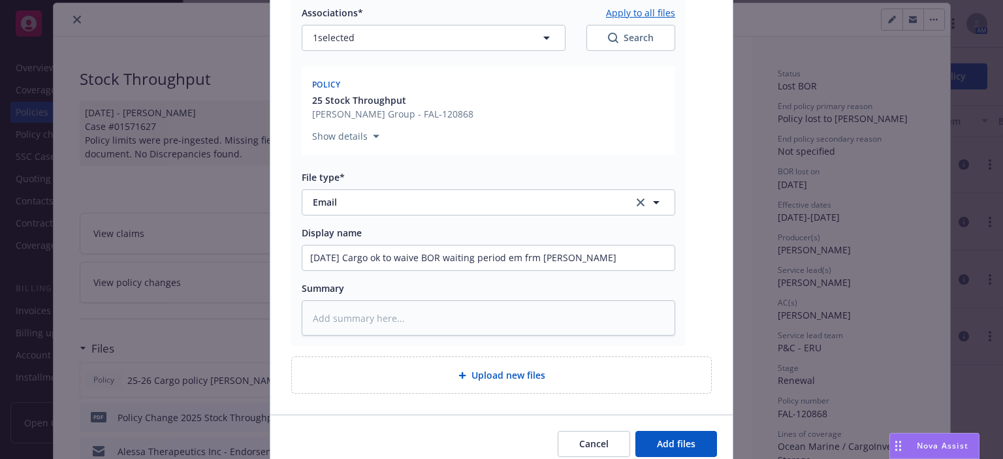
scroll to position [1043, 0]
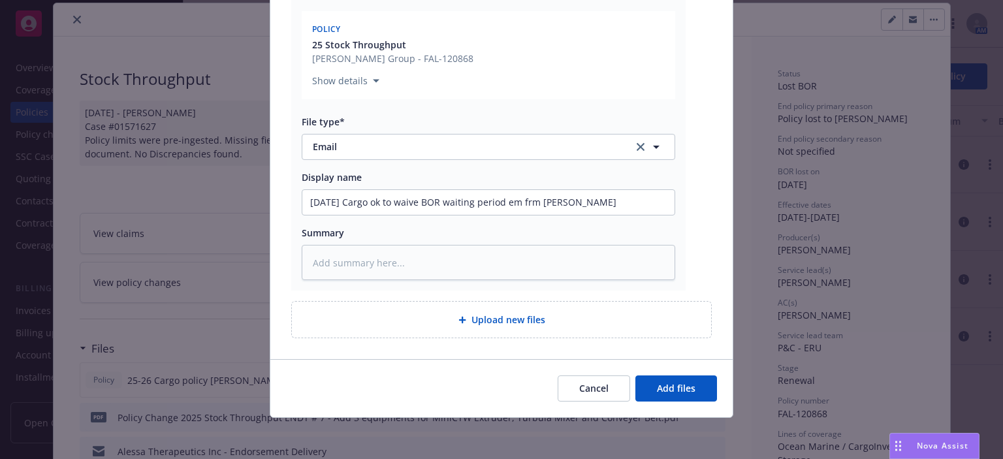
type input "[DATE] Cargo ok to waive BOR waiting period em frm [PERSON_NAME]"
drag, startPoint x: 529, startPoint y: 200, endPoint x: 628, endPoint y: 203, distance: 98.7
type textarea "x"
type input "[DATE] Cargo ok to waive BOR waiting period em t"
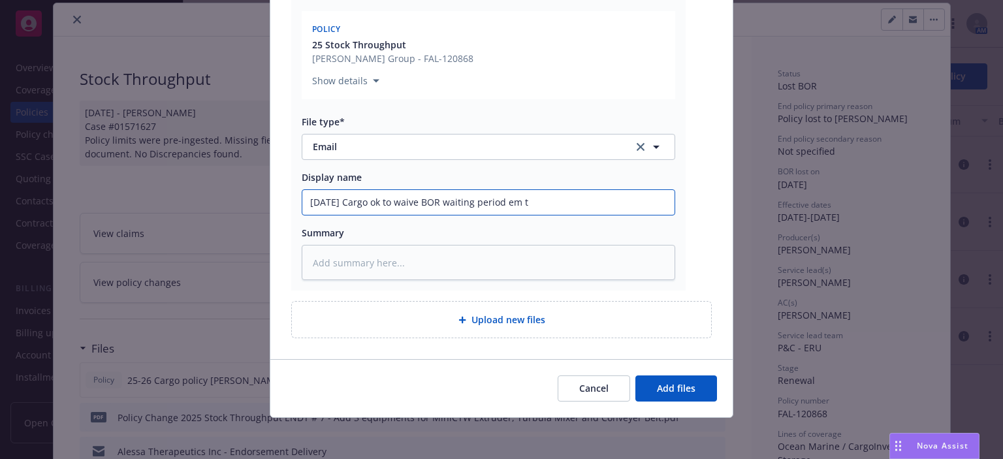
type textarea "x"
type input "[DATE] Cargo ok to waive BOR waiting period em to"
type textarea "x"
click at [669, 395] on button "Add files" at bounding box center [677, 389] width 82 height 26
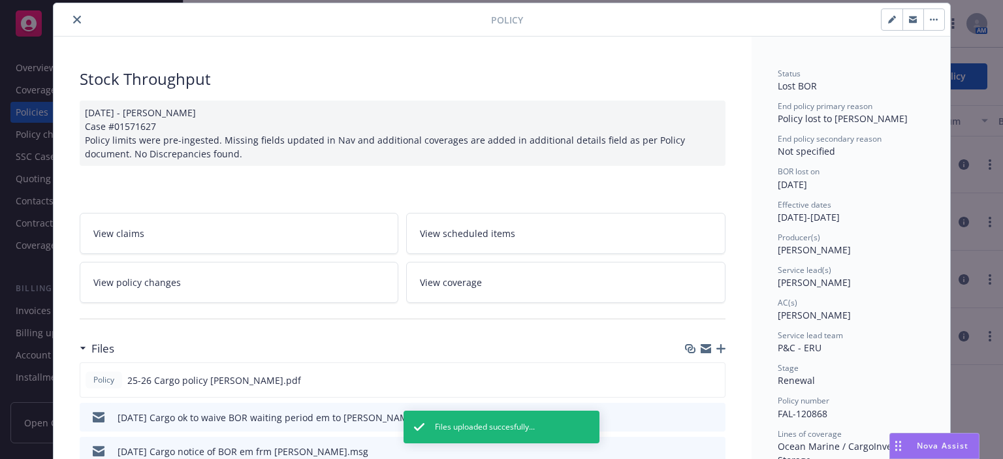
click at [73, 22] on icon "close" at bounding box center [77, 20] width 8 height 8
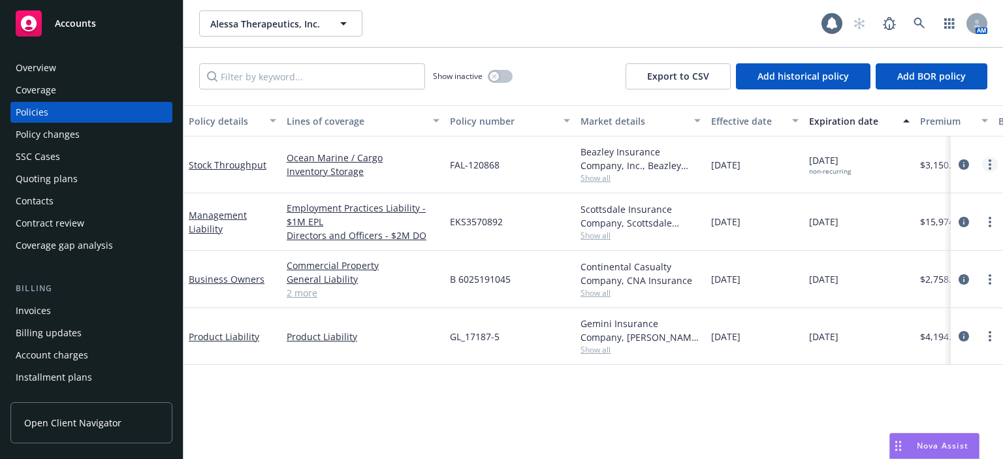
click at [991, 164] on circle "more" at bounding box center [990, 164] width 3 height 3
click at [220, 167] on link "Stock Throughput" at bounding box center [228, 165] width 78 height 12
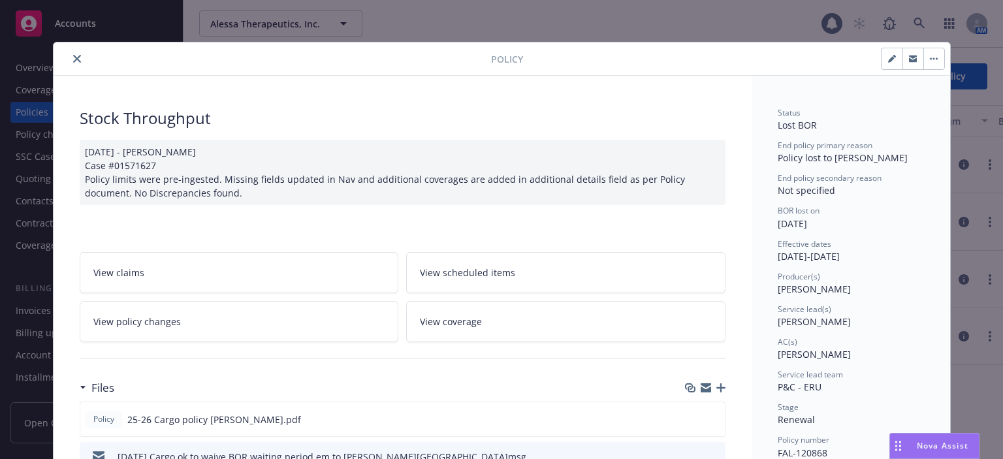
scroll to position [39, 0]
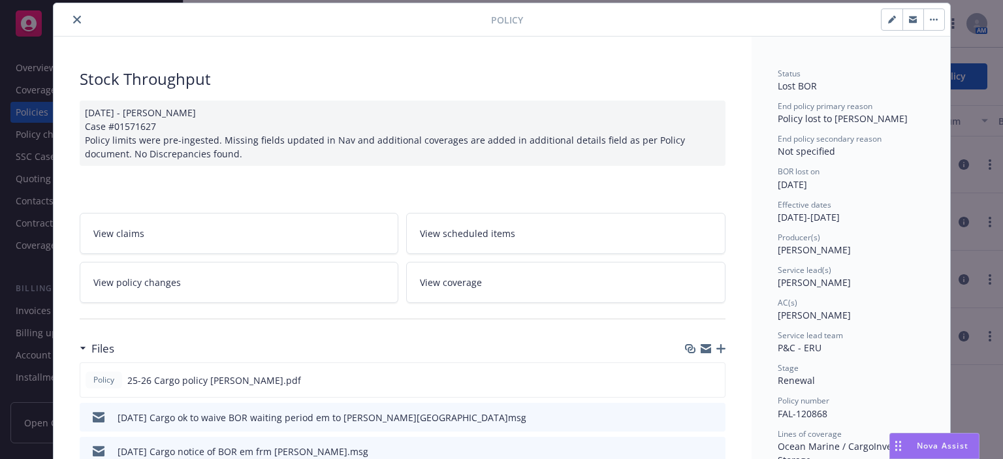
click at [211, 298] on link "View policy changes" at bounding box center [239, 282] width 319 height 41
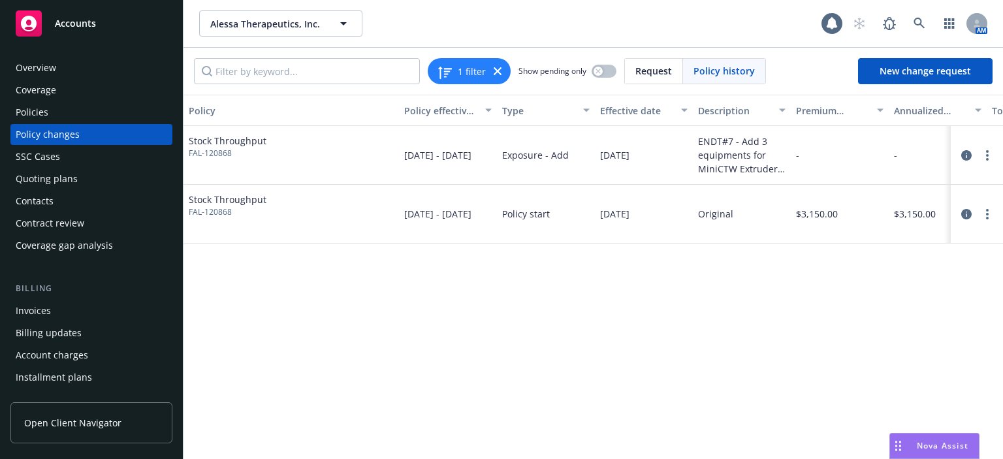
click at [119, 120] on div "Policies" at bounding box center [92, 112] width 152 height 21
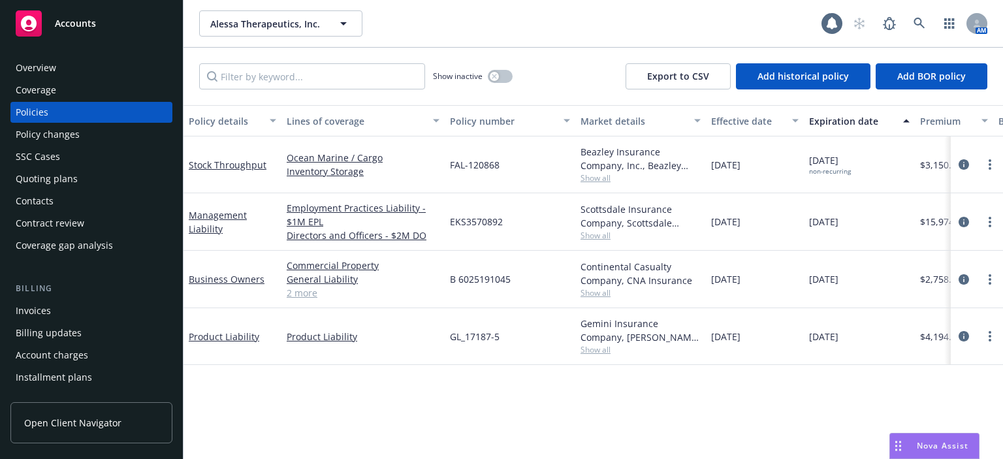
click at [113, 133] on div "Policy changes" at bounding box center [92, 134] width 152 height 21
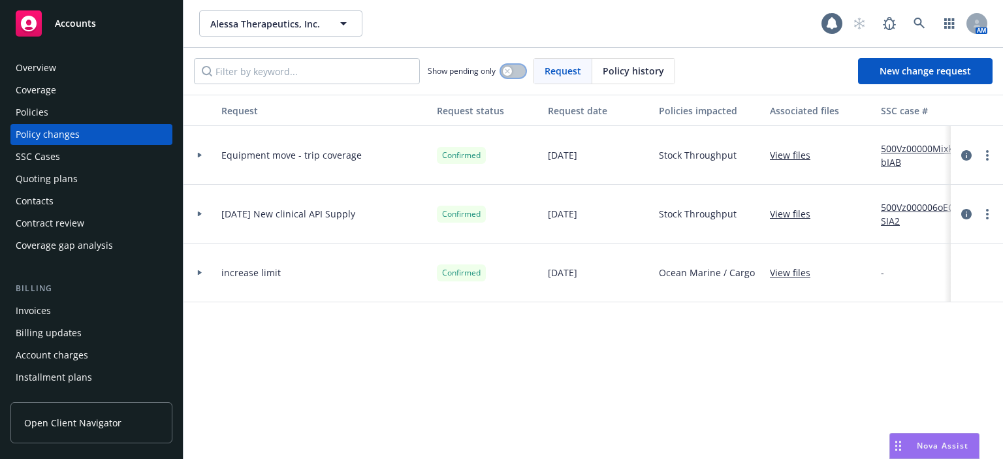
click at [509, 69] on icon "button" at bounding box center [507, 71] width 5 height 5
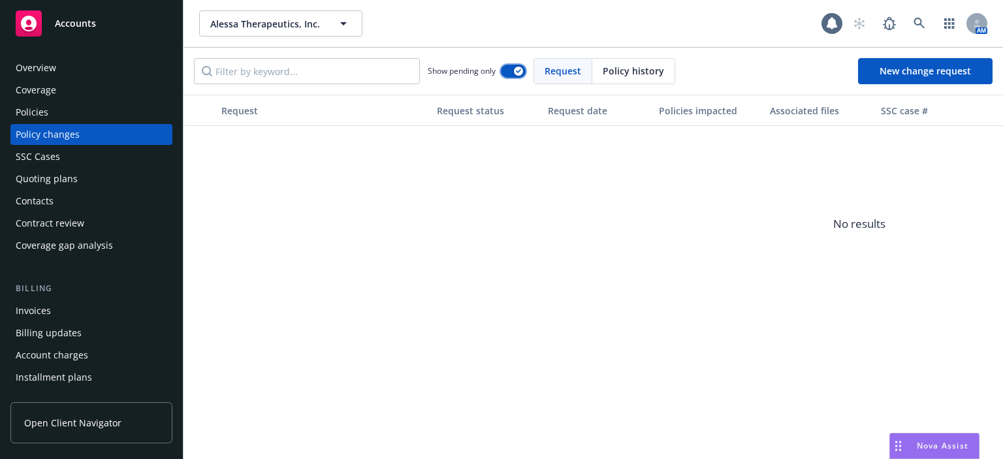
click at [509, 68] on button "button" at bounding box center [513, 71] width 25 height 13
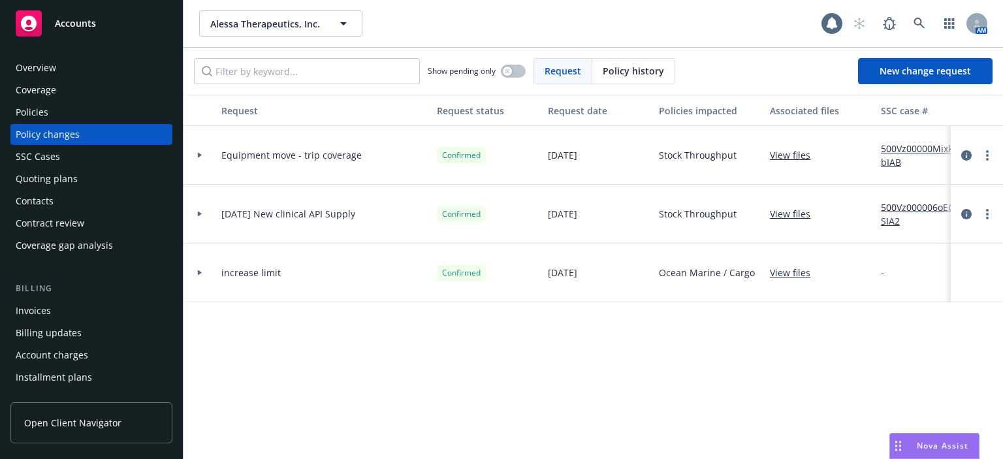
click at [609, 65] on span "Policy history" at bounding box center [633, 71] width 61 height 14
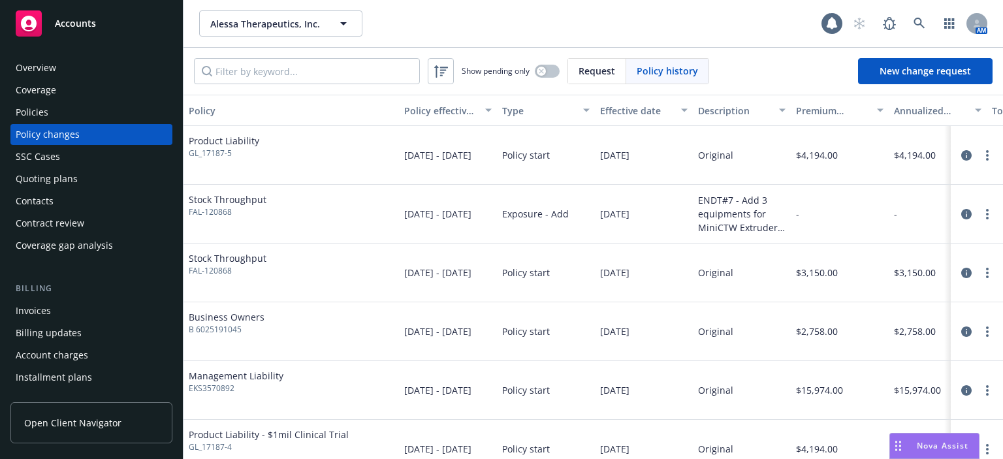
click at [635, 109] on div "Effective date" at bounding box center [636, 111] width 73 height 14
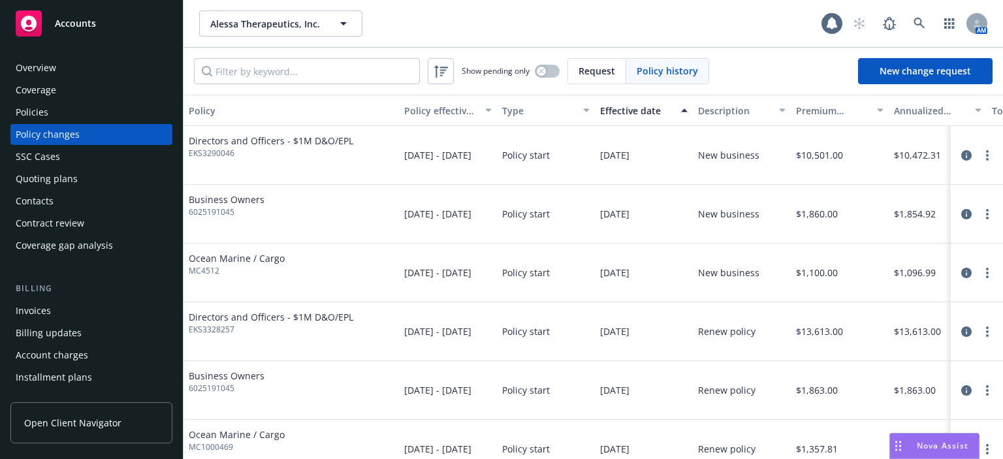
click at [635, 109] on div "Effective date" at bounding box center [636, 111] width 73 height 14
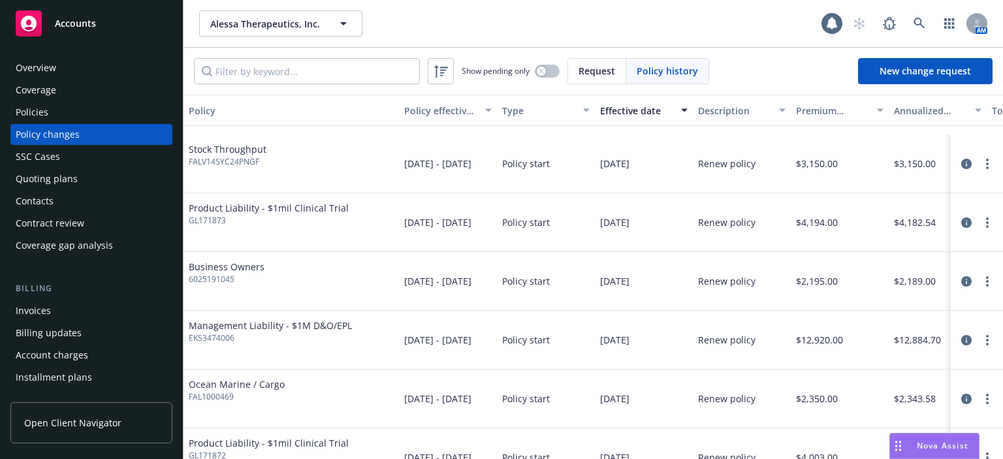
scroll to position [653, 0]
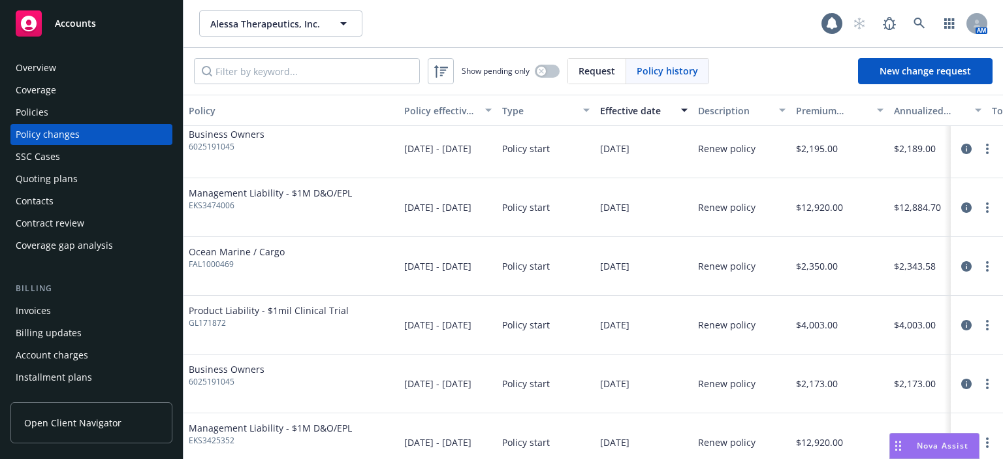
click at [45, 123] on div "Overview Coverage Policies Policy changes SSC Cases Quoting plans Contacts Cont…" at bounding box center [91, 156] width 162 height 199
click at [45, 116] on div "Policies" at bounding box center [32, 112] width 33 height 21
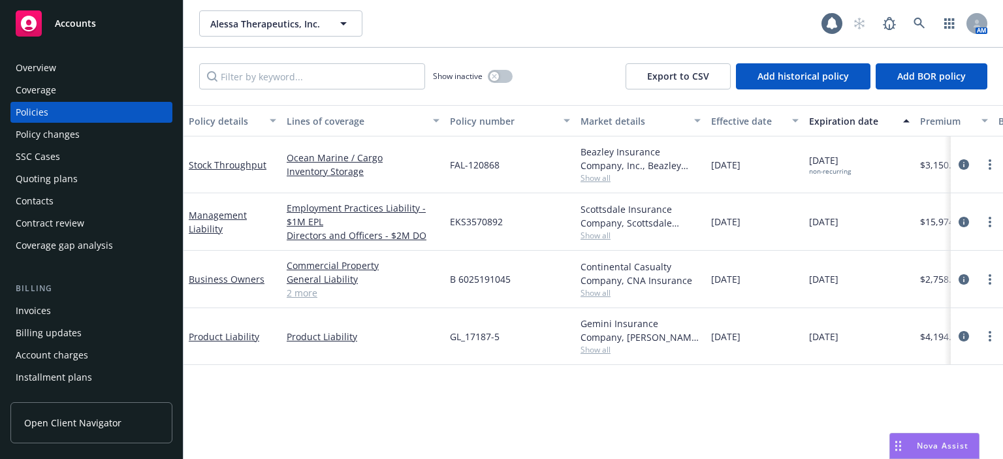
click at [695, 443] on div "Policy details Lines of coverage Policy number Market details Effective date Ex…" at bounding box center [594, 282] width 820 height 354
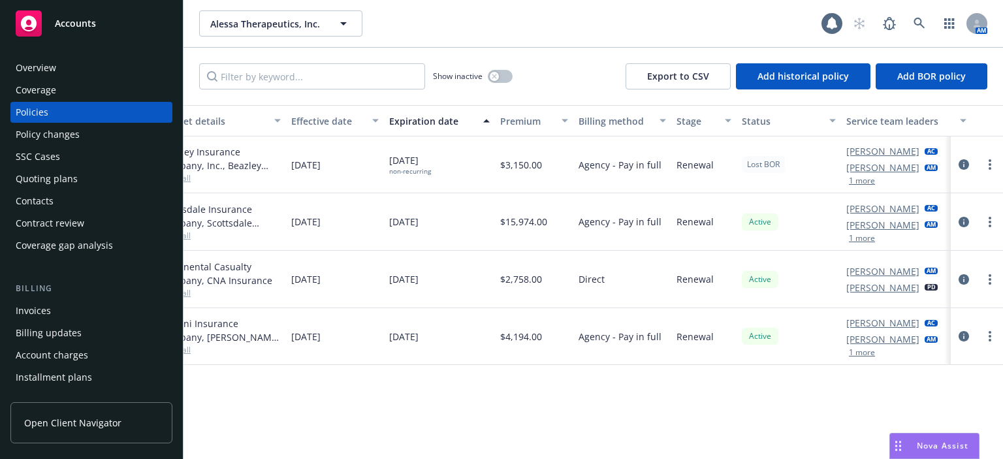
scroll to position [0, 431]
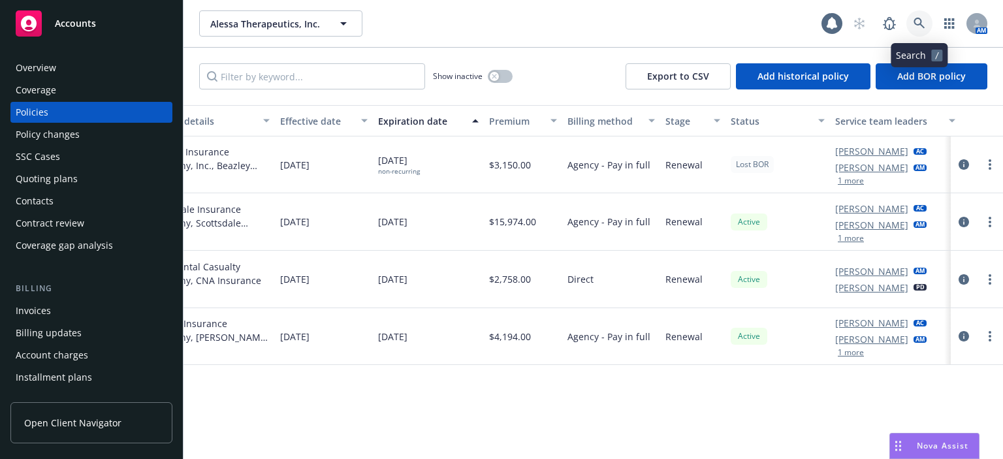
click at [921, 22] on icon at bounding box center [919, 23] width 11 height 11
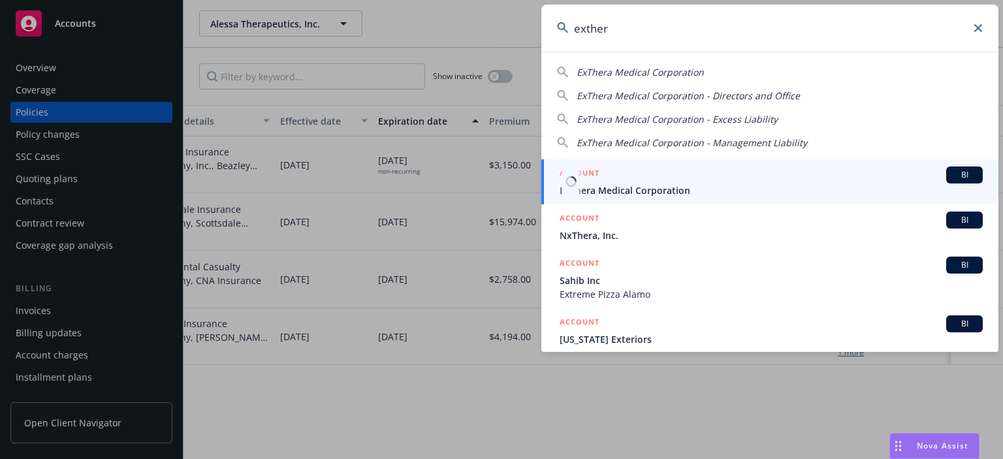
click at [665, 189] on span "ExThera Medical Corporation" at bounding box center [771, 191] width 423 height 14
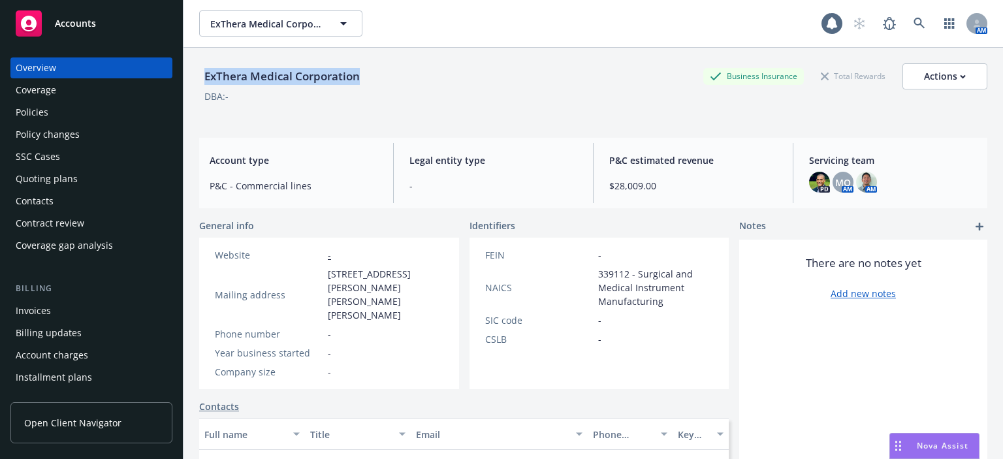
drag, startPoint x: 367, startPoint y: 80, endPoint x: 201, endPoint y: 81, distance: 166.6
click at [201, 81] on div "ExThera Medical Corporation Business Insurance Total Rewards Actions" at bounding box center [593, 76] width 789 height 26
copy div "ExThera Medical Corporation"
